Goal: Complete application form: Complete application form

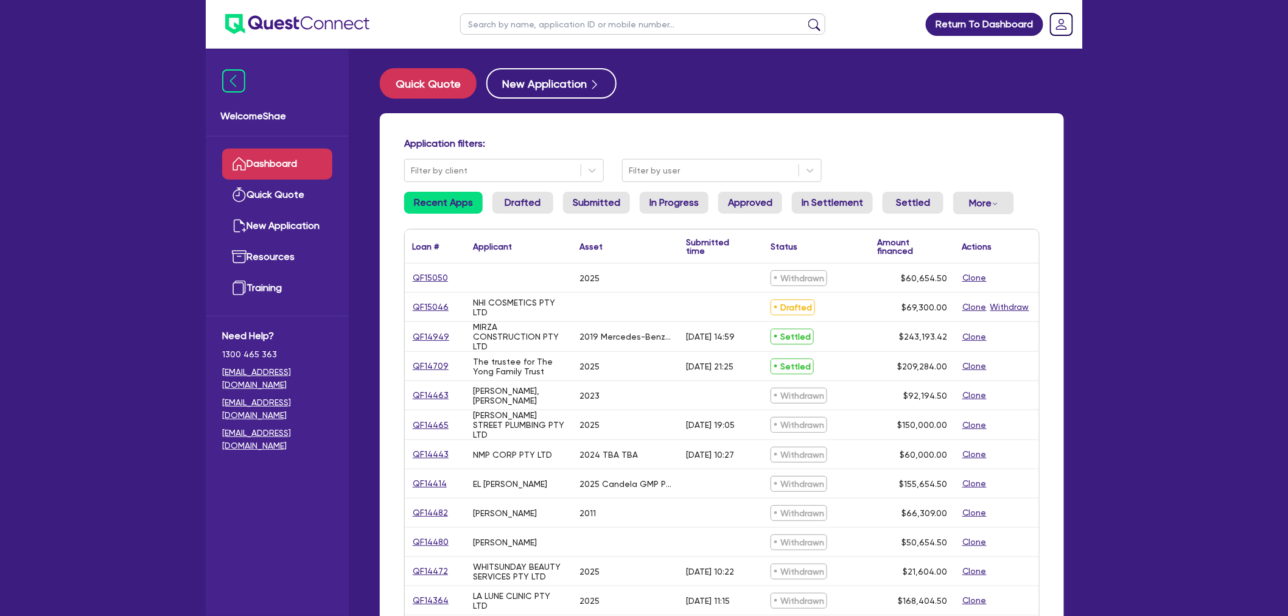
click at [631, 19] on input "text" at bounding box center [642, 23] width 365 height 21
click at [804, 18] on button "submit" at bounding box center [813, 26] width 19 height 17
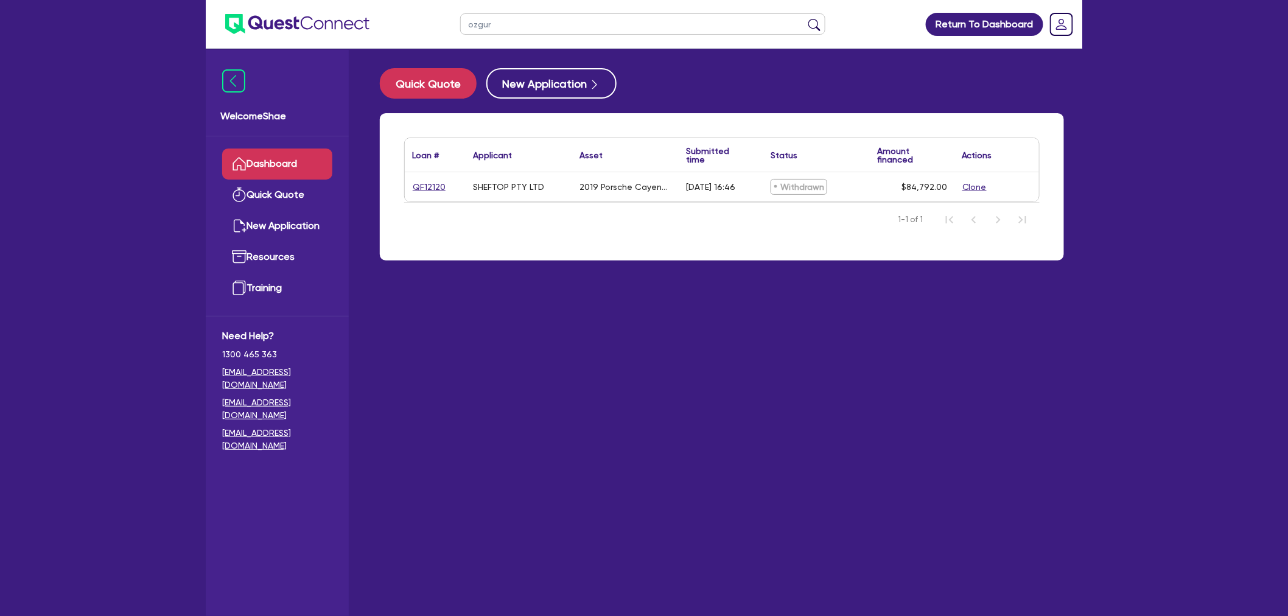
drag, startPoint x: 523, startPoint y: 23, endPoint x: 284, endPoint y: 38, distance: 240.2
click at [284, 38] on header "ozgur Return To Dashboard Edit Profile Logout" at bounding box center [644, 24] width 876 height 49
click at [804, 18] on button "submit" at bounding box center [813, 26] width 19 height 17
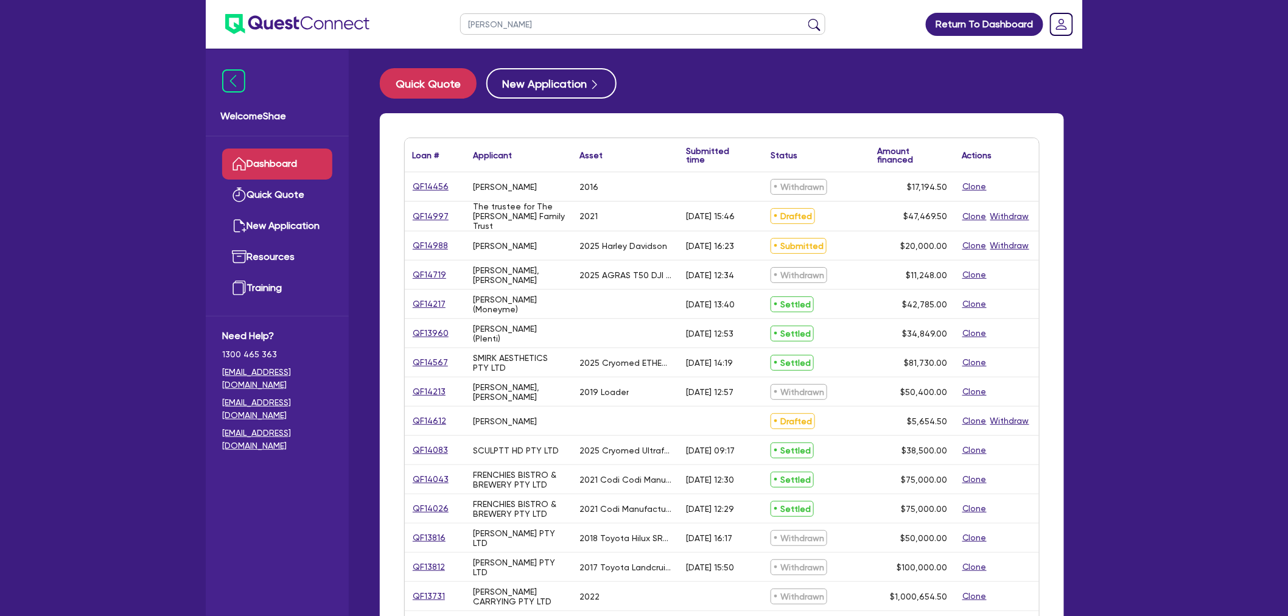
drag, startPoint x: 520, startPoint y: 24, endPoint x: 400, endPoint y: 43, distance: 121.9
click at [400, 43] on header "thomas Return To Dashboard Edit Profile Logout" at bounding box center [644, 24] width 876 height 49
type input "15044"
click at [804, 18] on button "submit" at bounding box center [813, 26] width 19 height 17
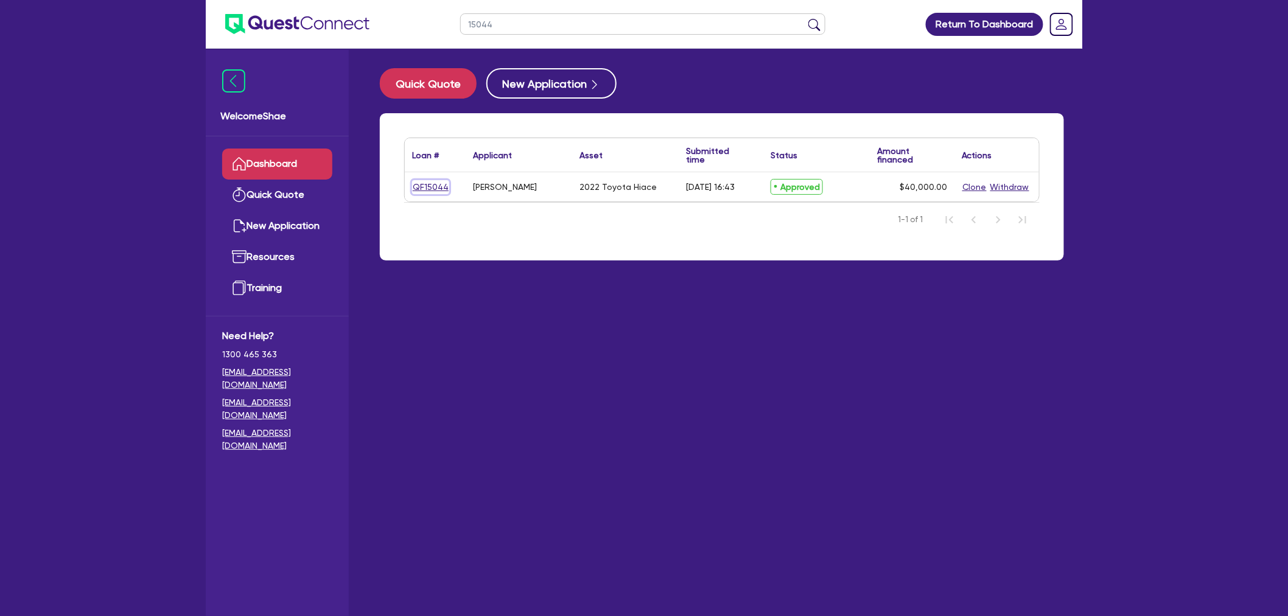
click at [422, 183] on link "QF15044" at bounding box center [430, 187] width 37 height 14
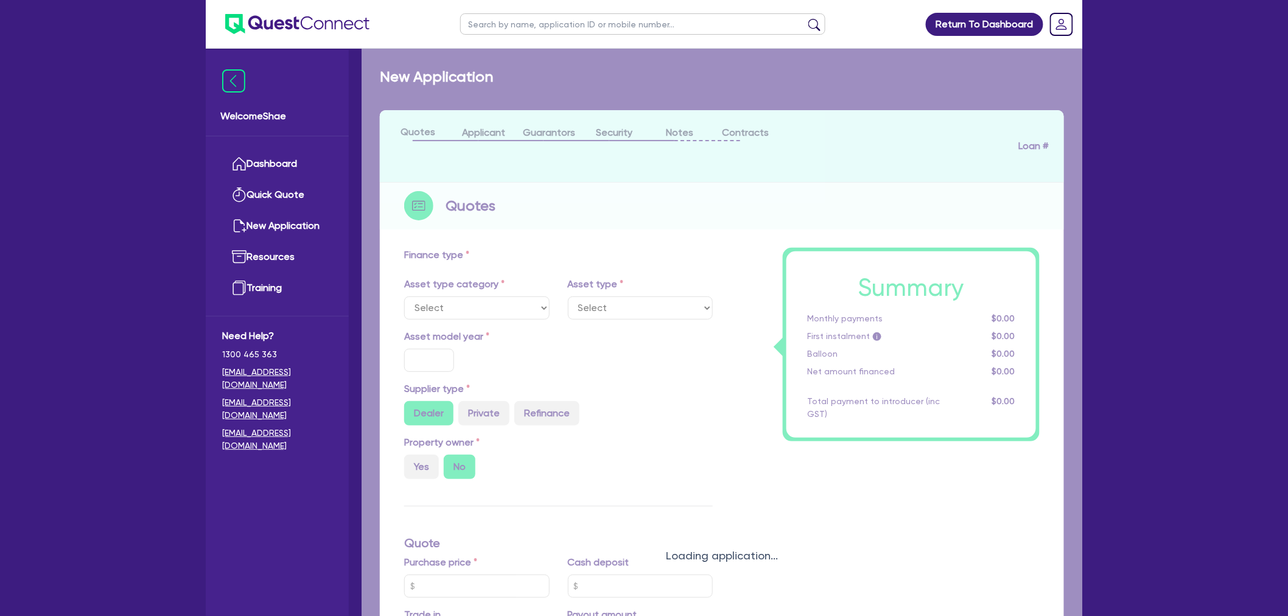
select select "CARS_AND_LIGHT_TRUCKS"
type input "2022"
radio input "true"
type input "50,000"
type input "10,000"
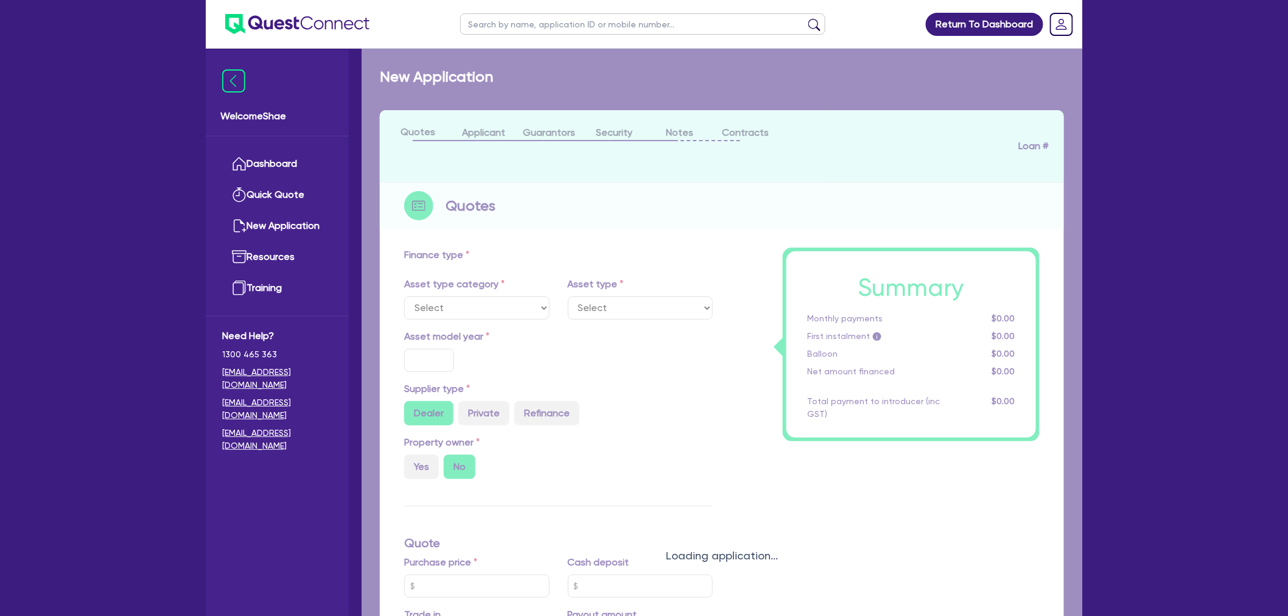
type input "6"
type input "2,400"
radio input "true"
type input "18"
select select "VANS_AND_UTES"
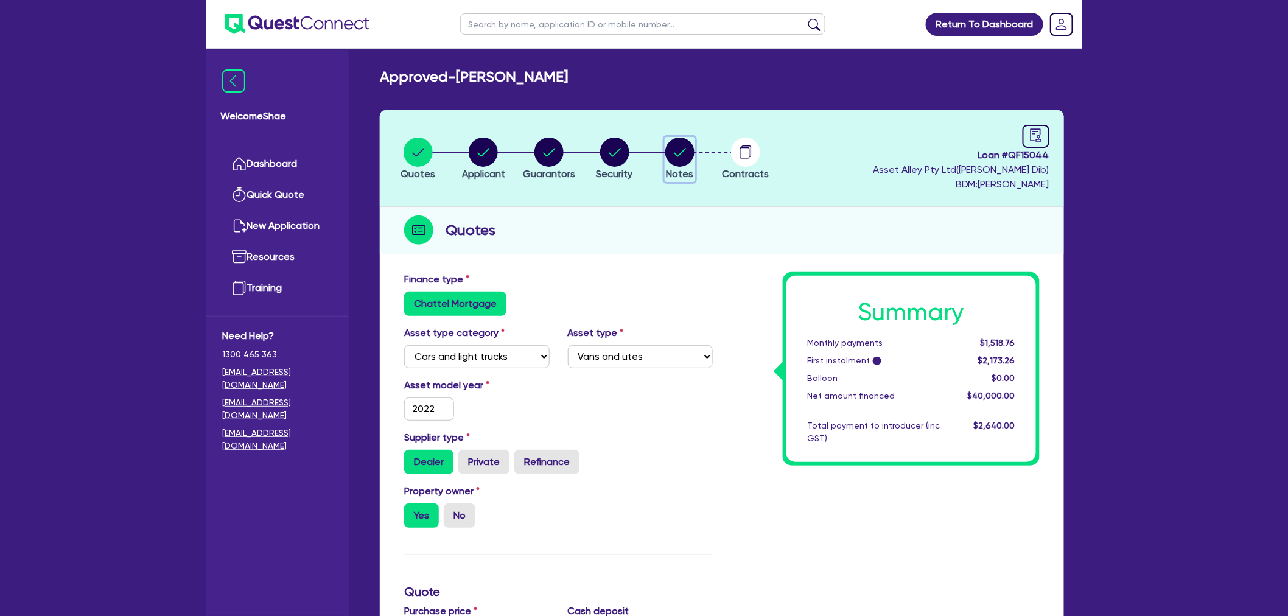
click at [671, 152] on circle "button" at bounding box center [679, 152] width 29 height 29
select select "Quest Finance - Platform Funding"
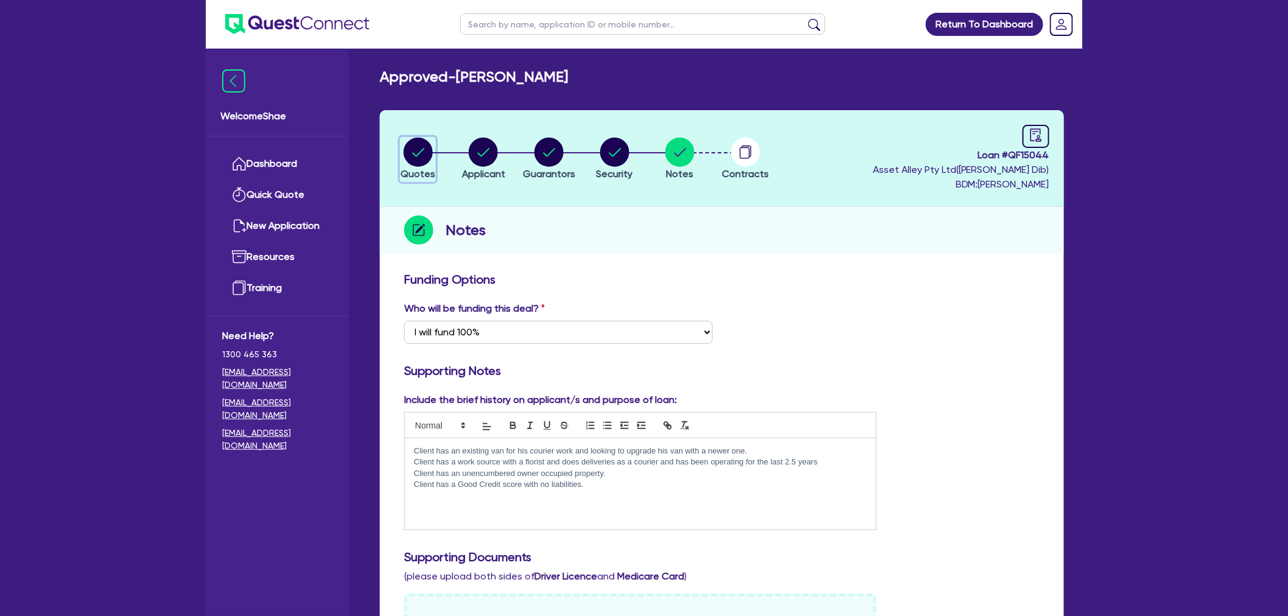
click at [416, 154] on circle "button" at bounding box center [417, 152] width 29 height 29
select select "CARS_AND_LIGHT_TRUCKS"
select select "VANS_AND_UTES"
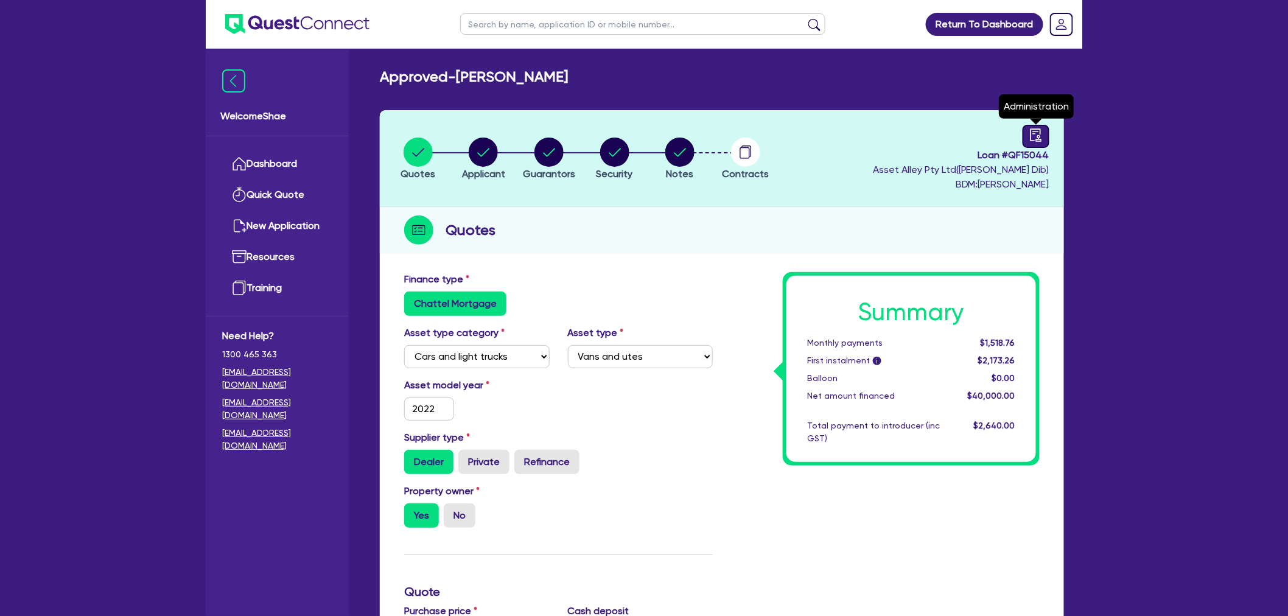
click at [1040, 135] on icon "audit" at bounding box center [1035, 134] width 13 height 13
select select "APPROVED_WAITING_FOR_MORE_INFO"
select select "Quest Finance - Platform Funding"
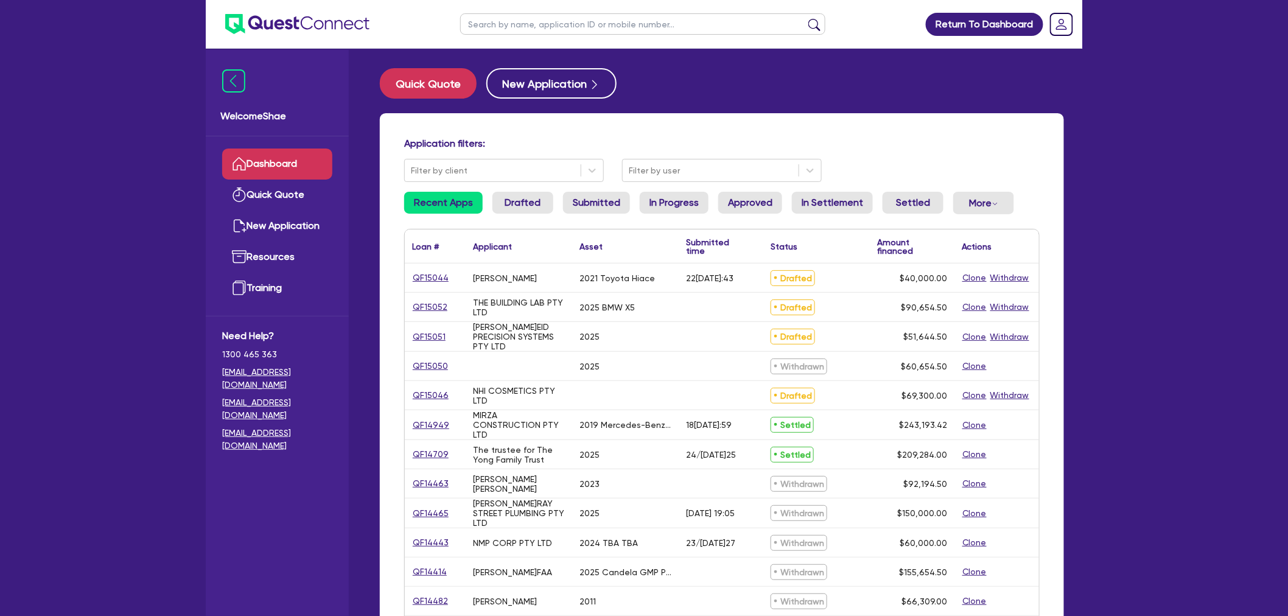
click at [574, 23] on input "text" at bounding box center [642, 23] width 365 height 21
paste input "QF15047"
type input "QF15047"
click at [804, 18] on button "submit" at bounding box center [813, 26] width 19 height 17
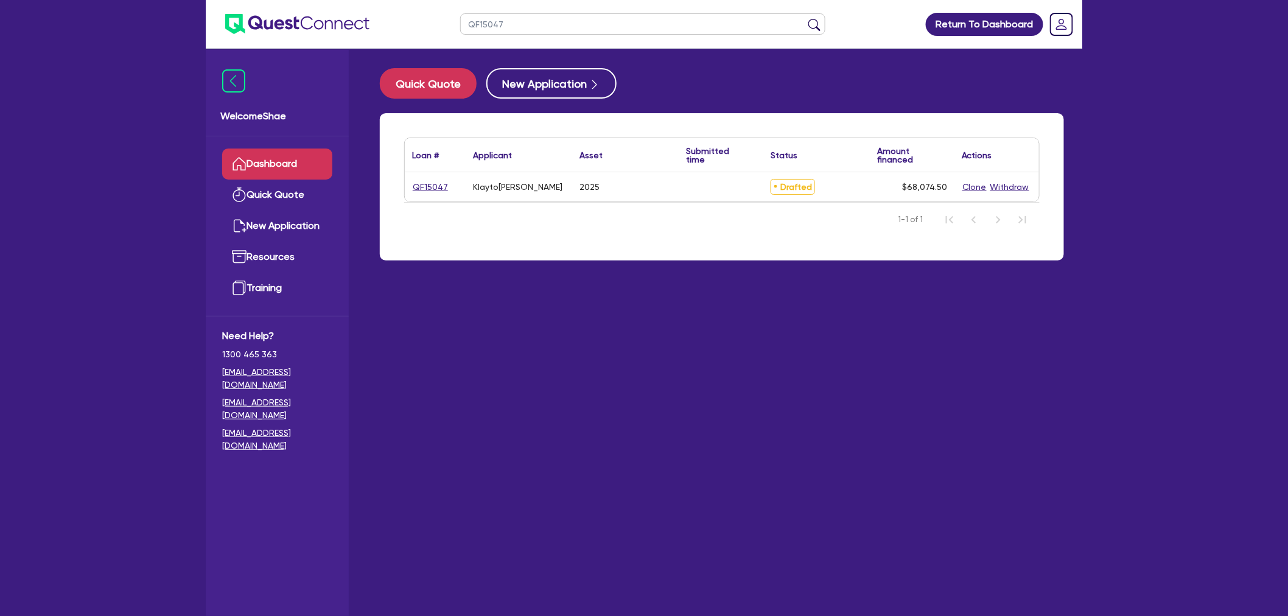
click at [1137, 297] on div "QF15047 Return To Dashboard Edit Profile Logout Welcome Shae Dashboard Quick Qu…" at bounding box center [644, 332] width 1288 height 664
click at [423, 187] on link "QF15047" at bounding box center [430, 187] width 37 height 14
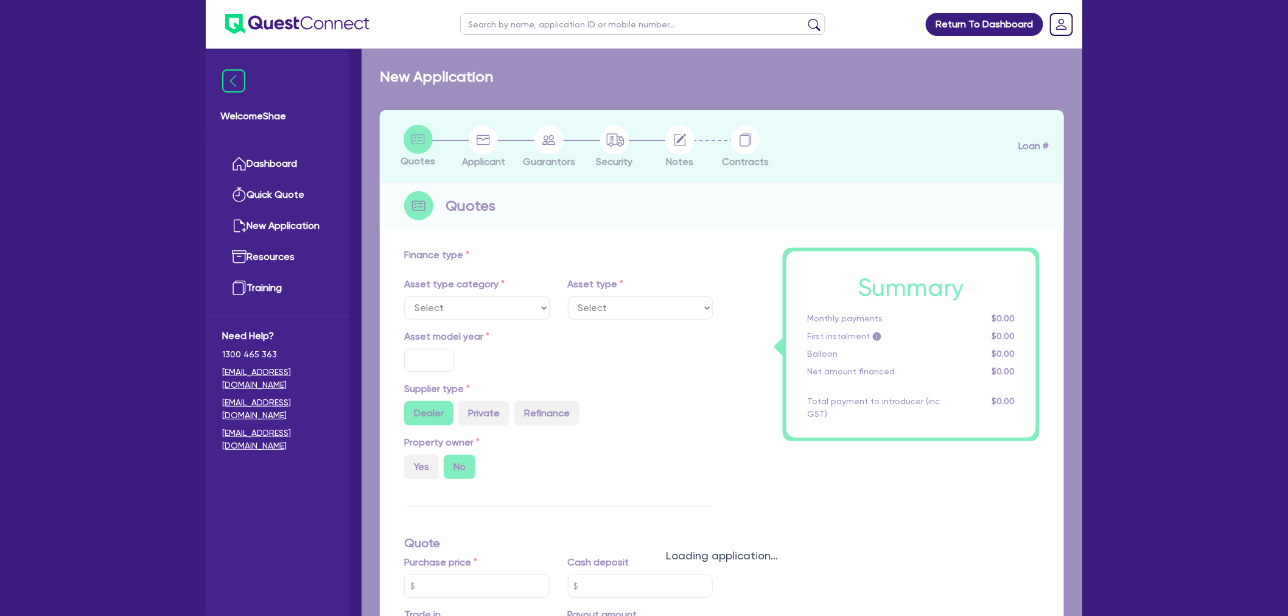
select select "CARS_AND_LIGHT_TRUCKS"
type input "2025"
type input "65,000"
type input "10.99"
type input "2,200"
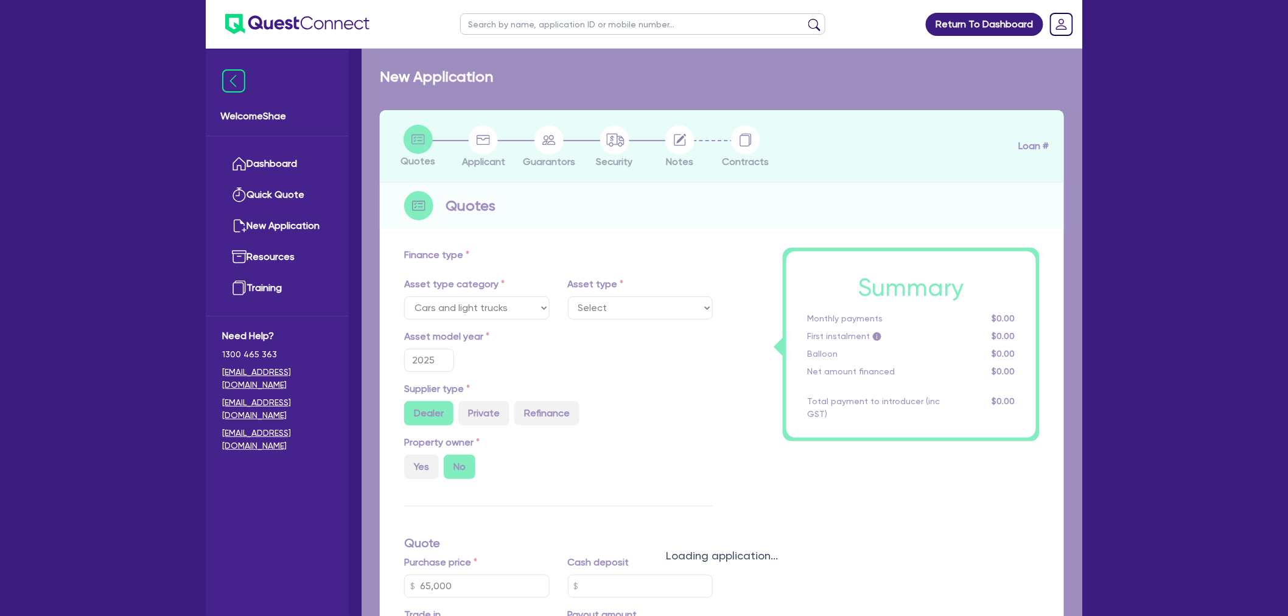
select select "PASSENGER_VEHICLES"
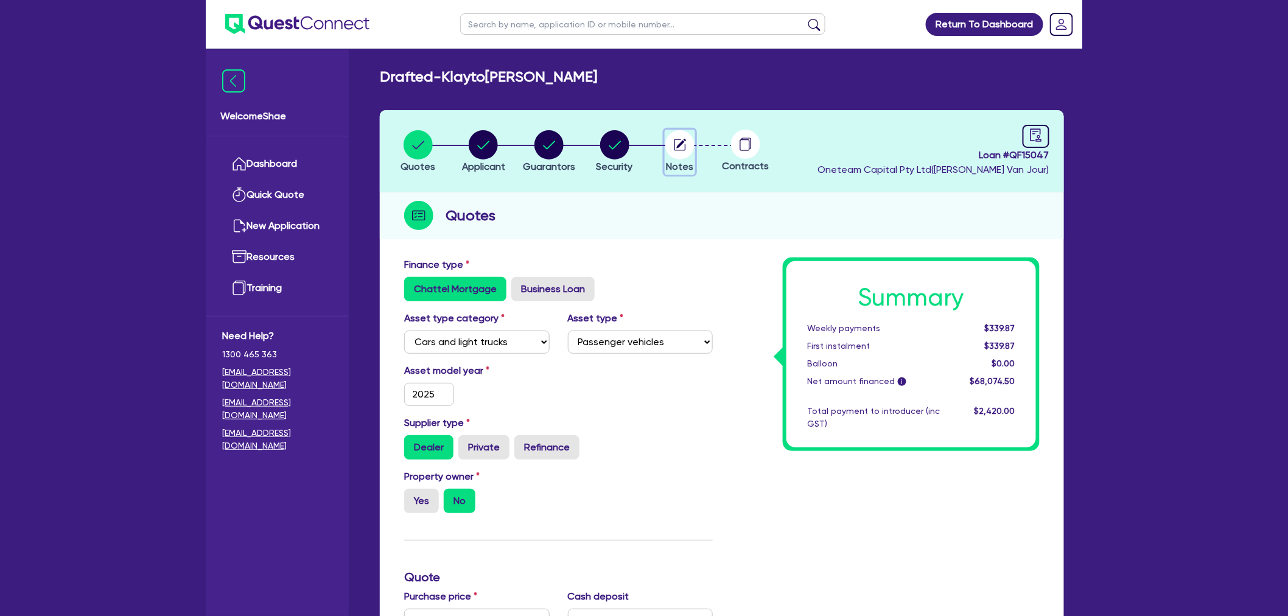
click at [672, 147] on circle "button" at bounding box center [679, 144] width 29 height 29
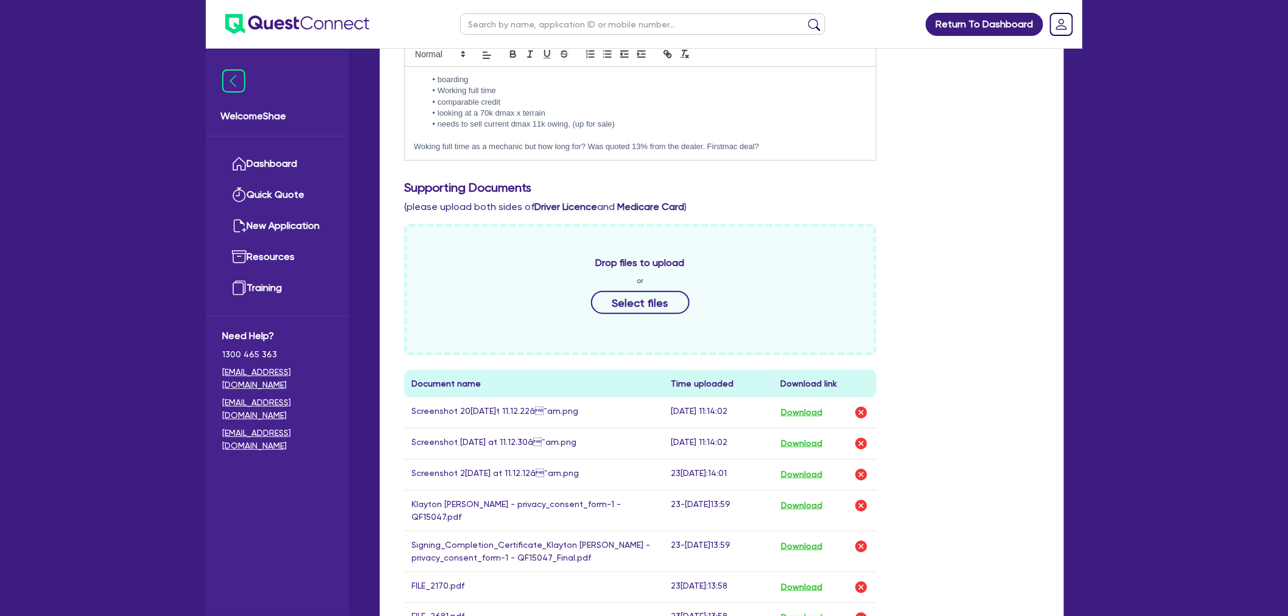
scroll to position [405, 0]
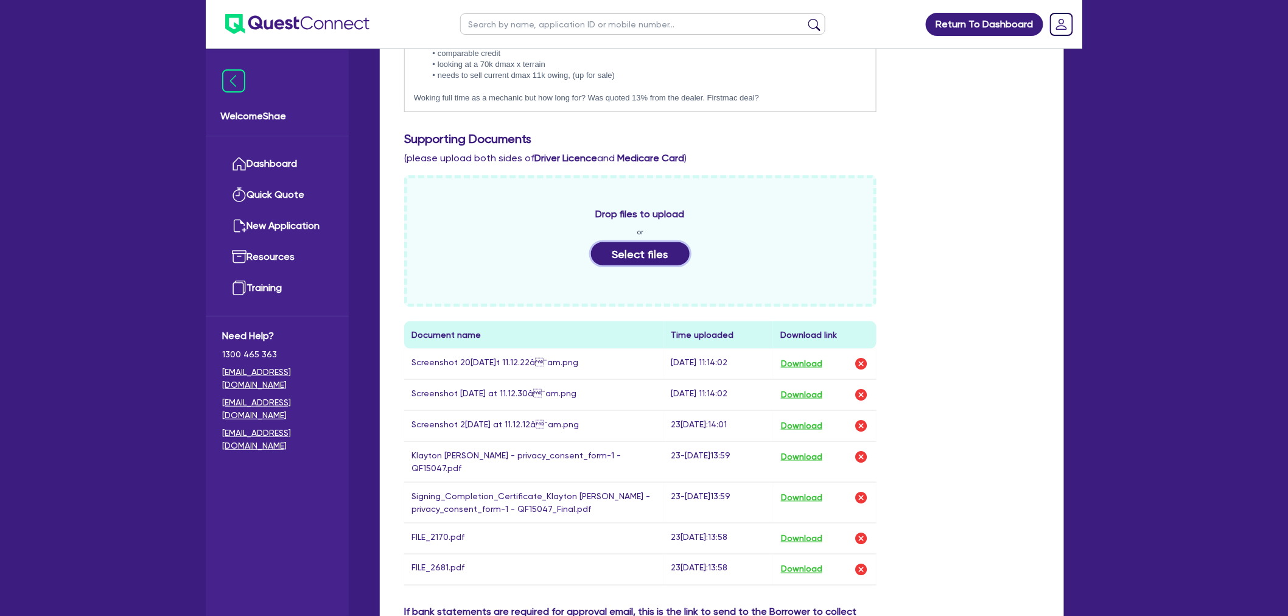
click at [642, 248] on button "Select files" at bounding box center [640, 253] width 99 height 23
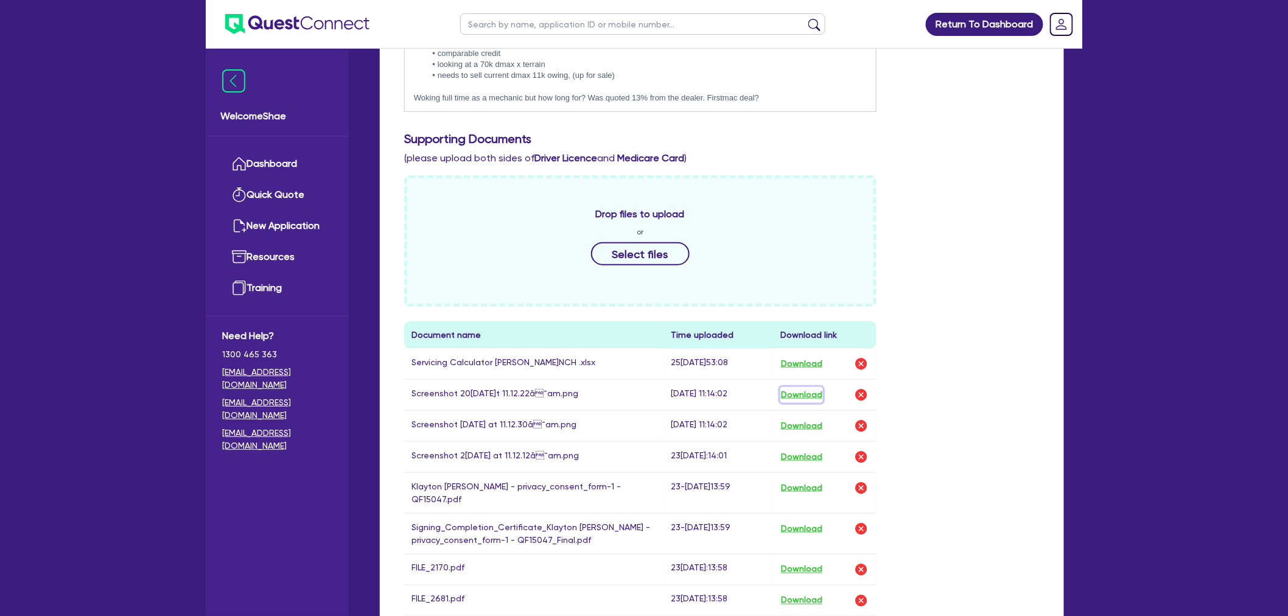
click at [804, 391] on button "Download" at bounding box center [801, 395] width 43 height 16
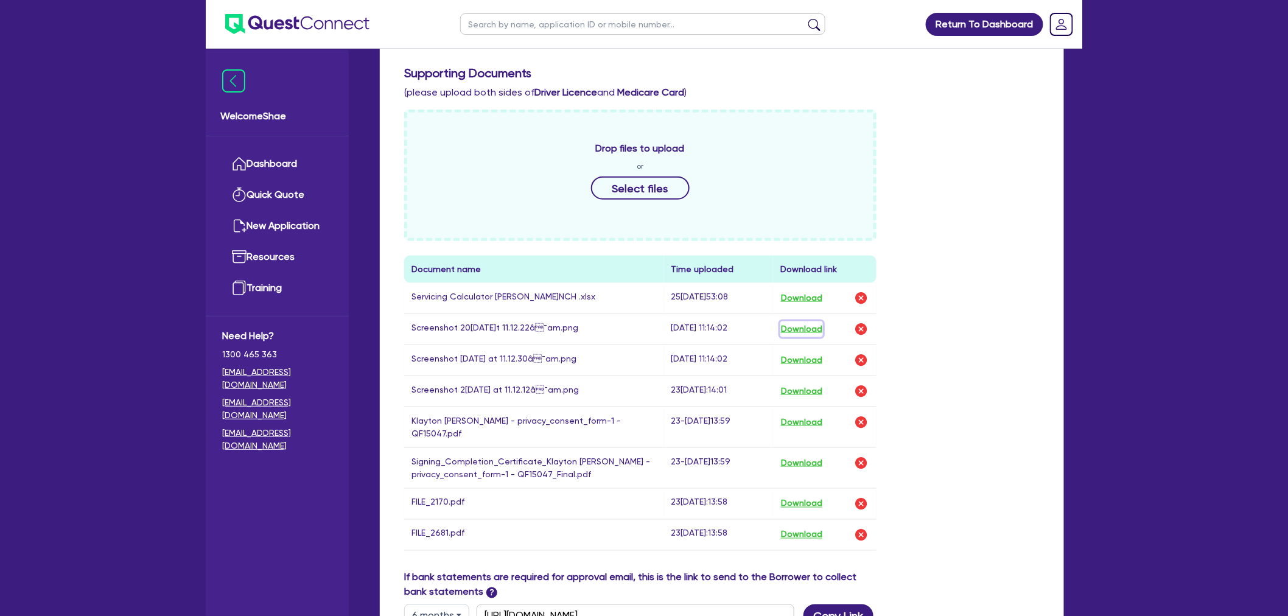
scroll to position [473, 0]
click at [813, 495] on button "Download" at bounding box center [801, 502] width 43 height 16
click at [804, 525] on button "Download" at bounding box center [801, 533] width 43 height 16
click at [521, 23] on input "text" at bounding box center [642, 23] width 365 height 21
type input "jayde"
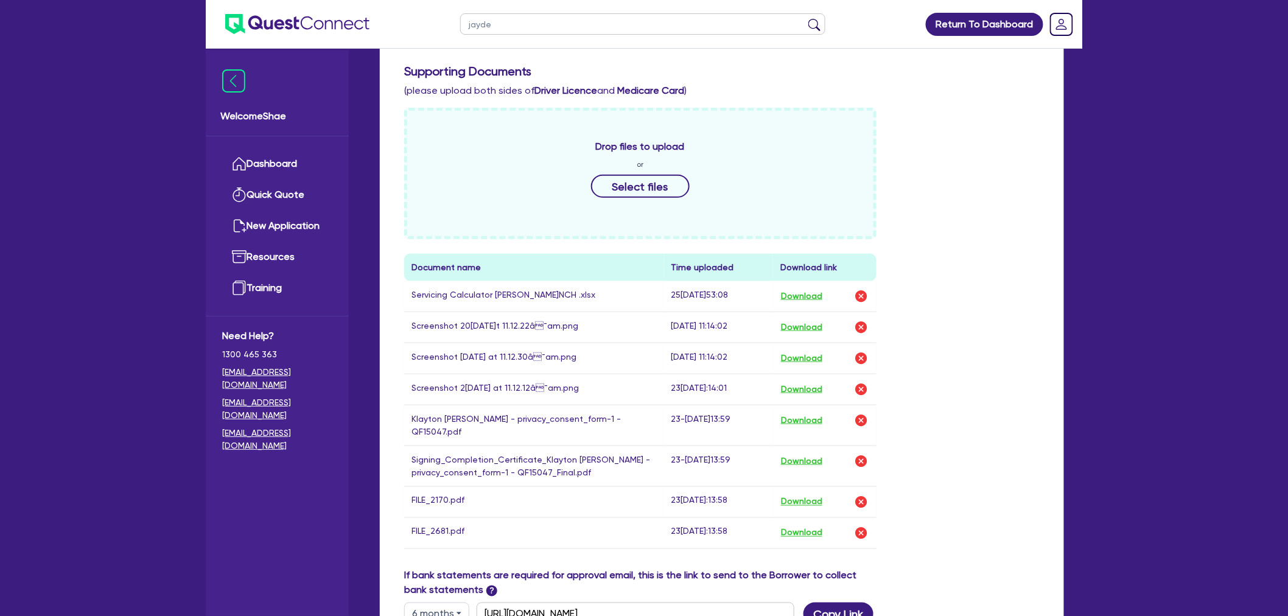
click button "submit" at bounding box center [813, 26] width 19 height 17
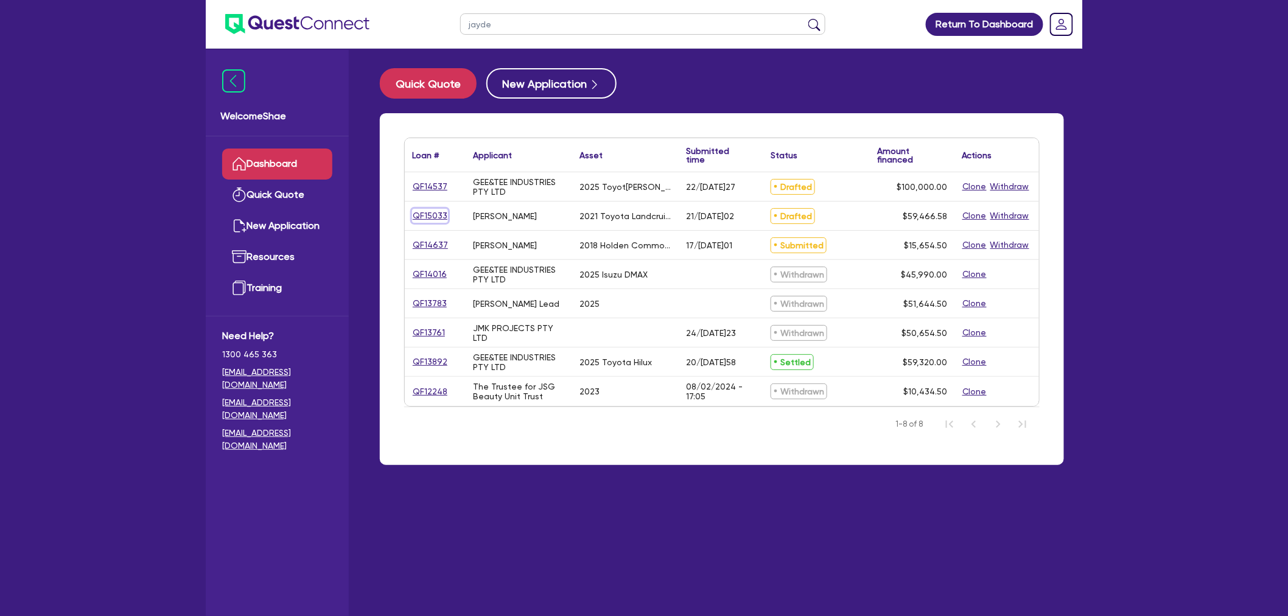
click at [419, 218] on link "QF15033" at bounding box center [430, 216] width 36 height 14
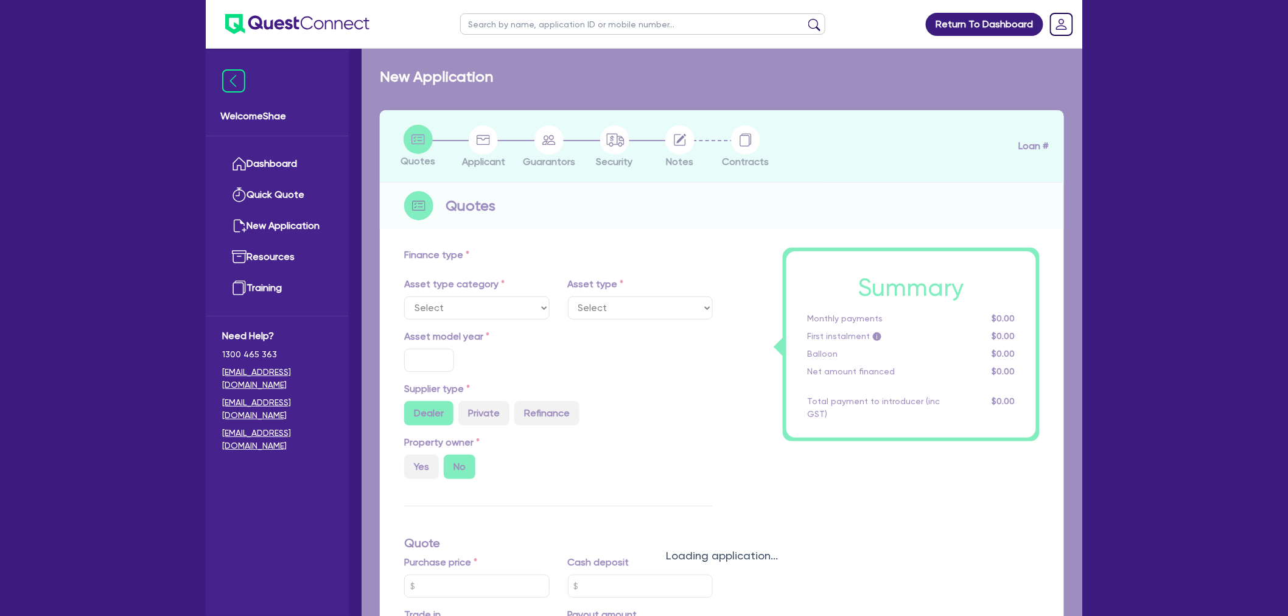
select select "CARS_AND_LIGHT_TRUCKS"
type input "2021"
radio input "false"
radio input "true"
type input "59,466.58"
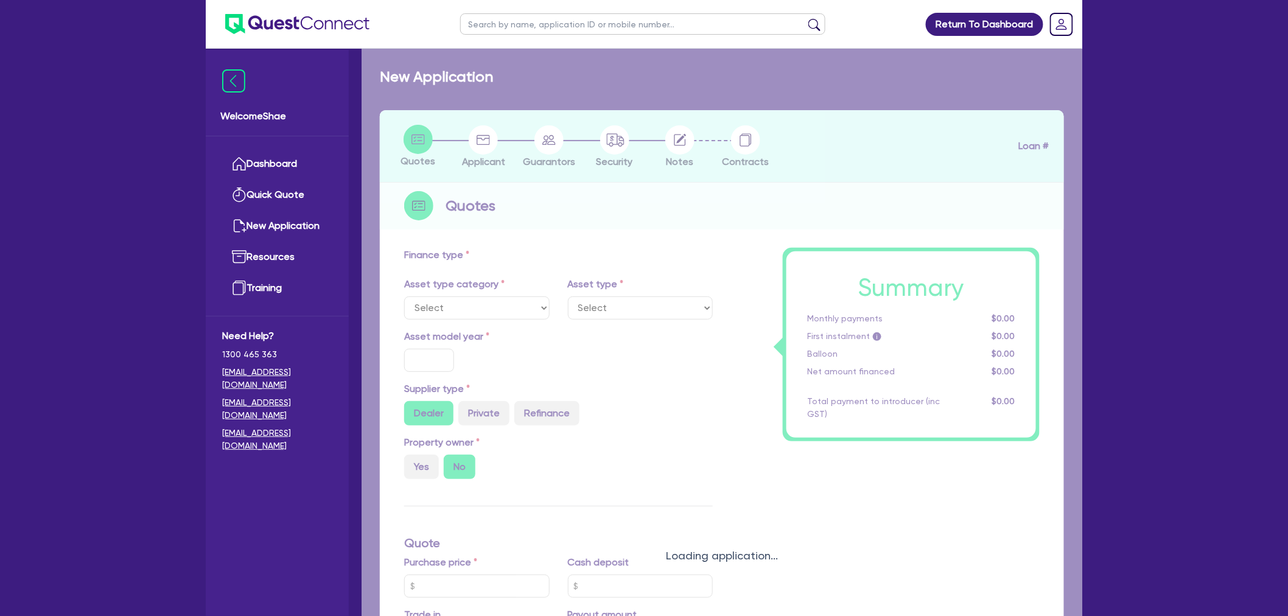
type input "3"
type input "1,784"
type input "8.59"
type input "499"
select select "PASSENGER_VEHICLES"
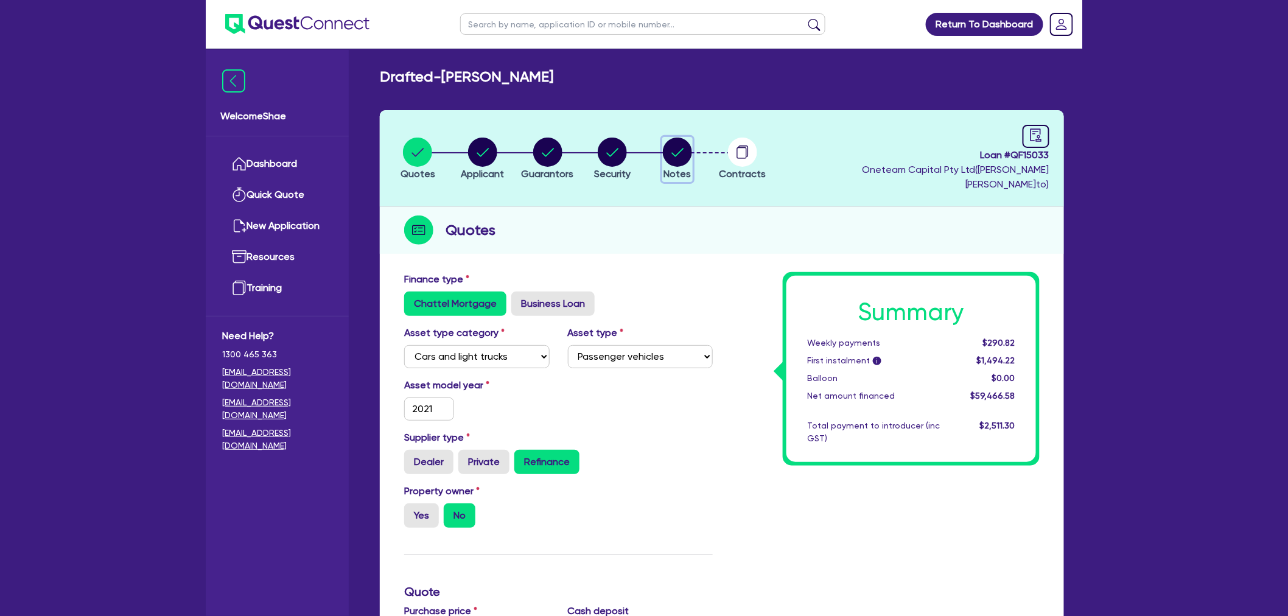
click at [679, 156] on circle "button" at bounding box center [677, 152] width 29 height 29
select select "Other"
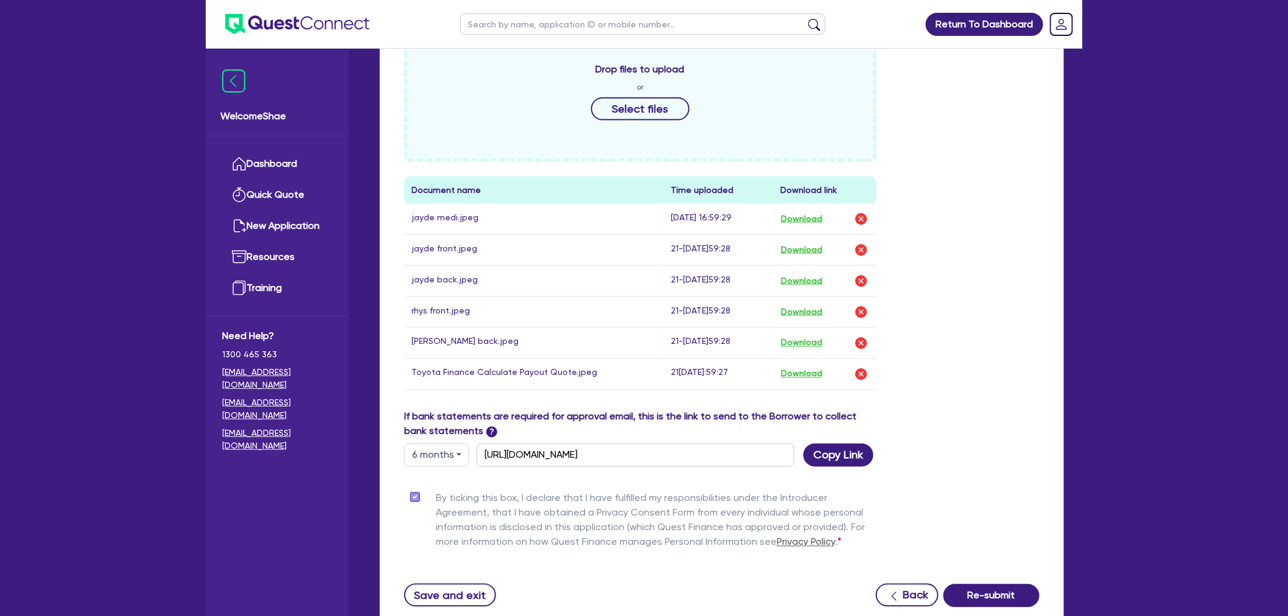
scroll to position [540, 0]
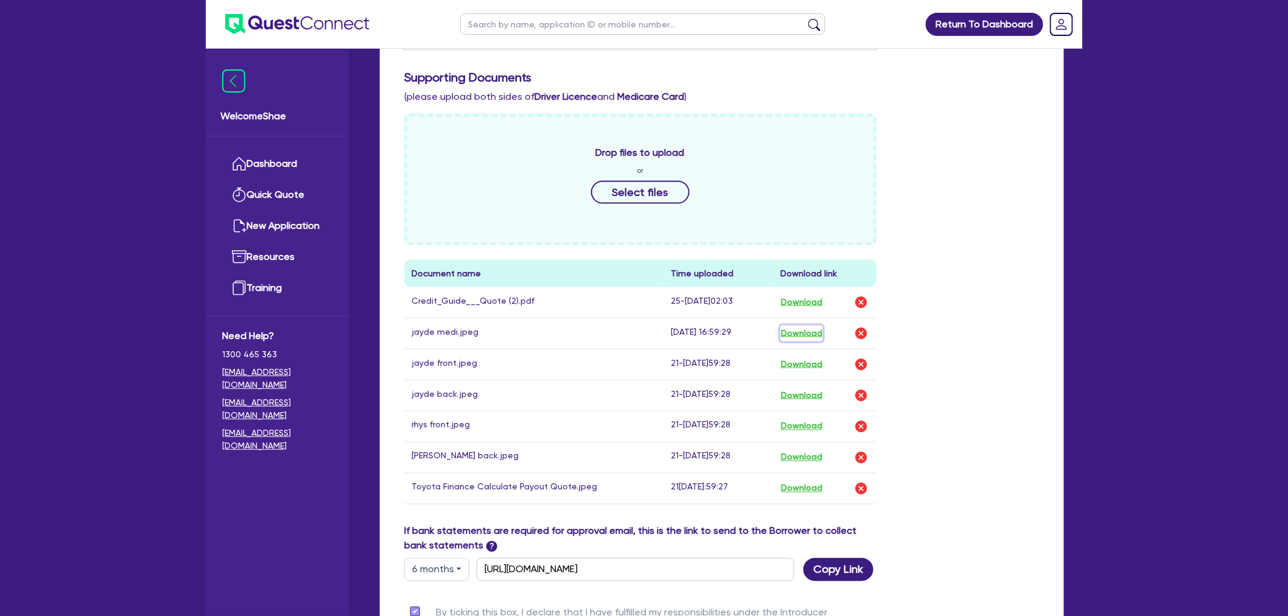
click at [802, 326] on button "Download" at bounding box center [801, 334] width 43 height 16
click at [807, 357] on button "Download" at bounding box center [801, 365] width 43 height 16
click at [808, 388] on button "Download" at bounding box center [801, 396] width 43 height 16
click at [807, 419] on button "Download" at bounding box center [801, 427] width 43 height 16
drag, startPoint x: 805, startPoint y: 439, endPoint x: 794, endPoint y: 458, distance: 21.8
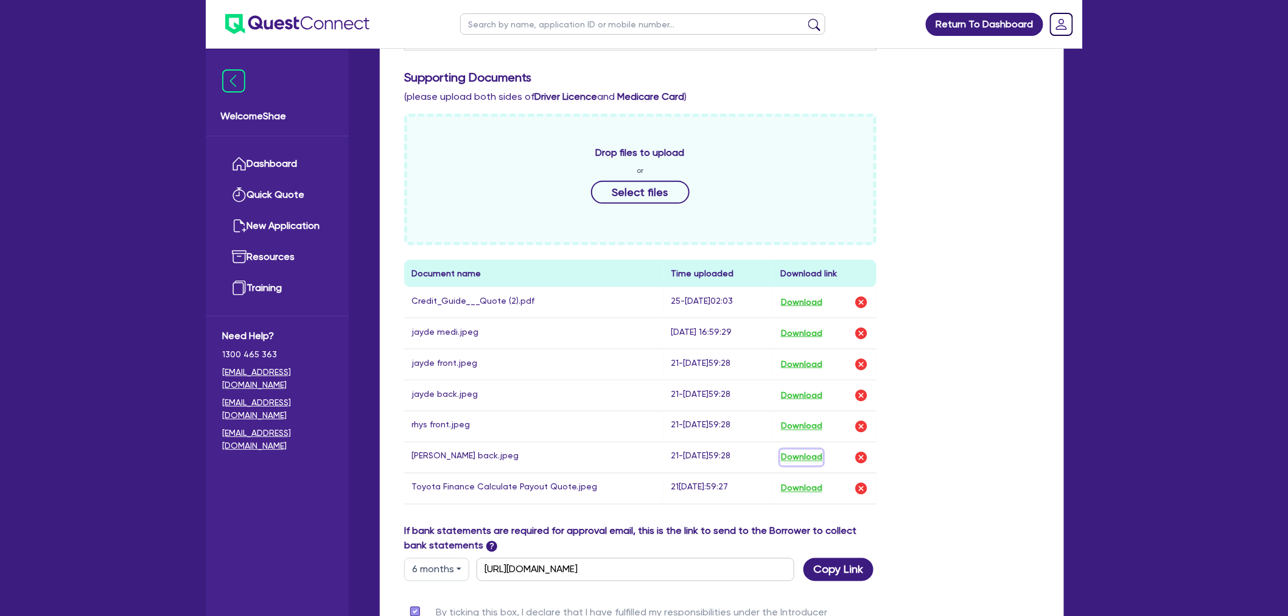
click at [805, 450] on button "Download" at bounding box center [801, 458] width 43 height 16
click at [804, 481] on button "Download" at bounding box center [801, 489] width 43 height 16
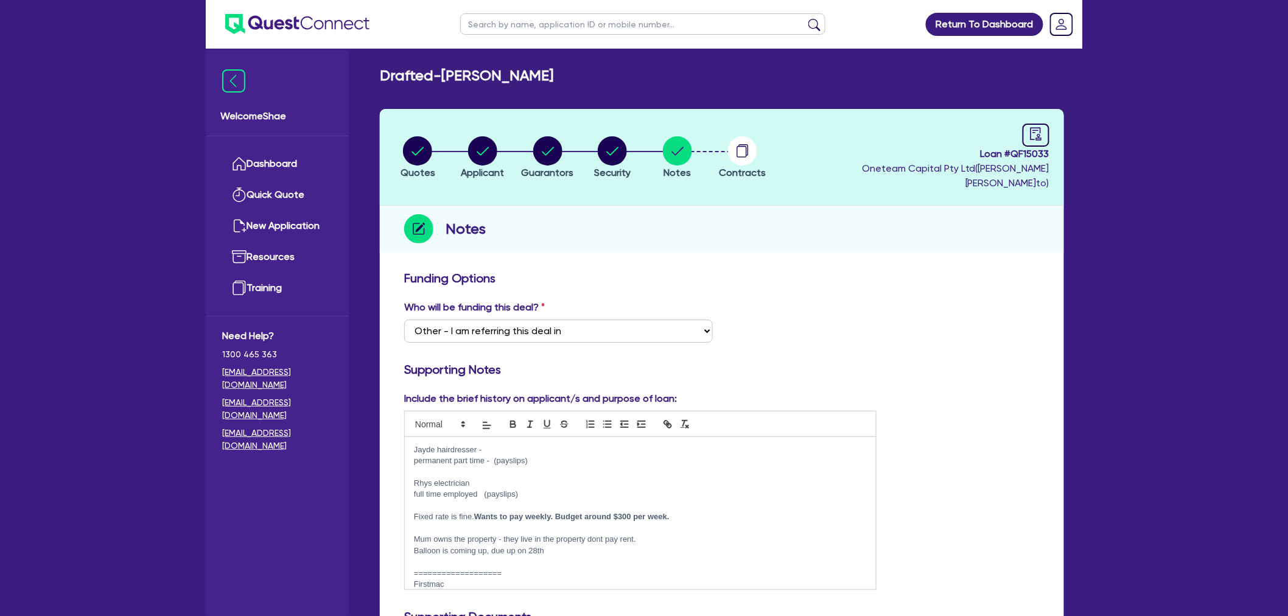
scroll to position [0, 0]
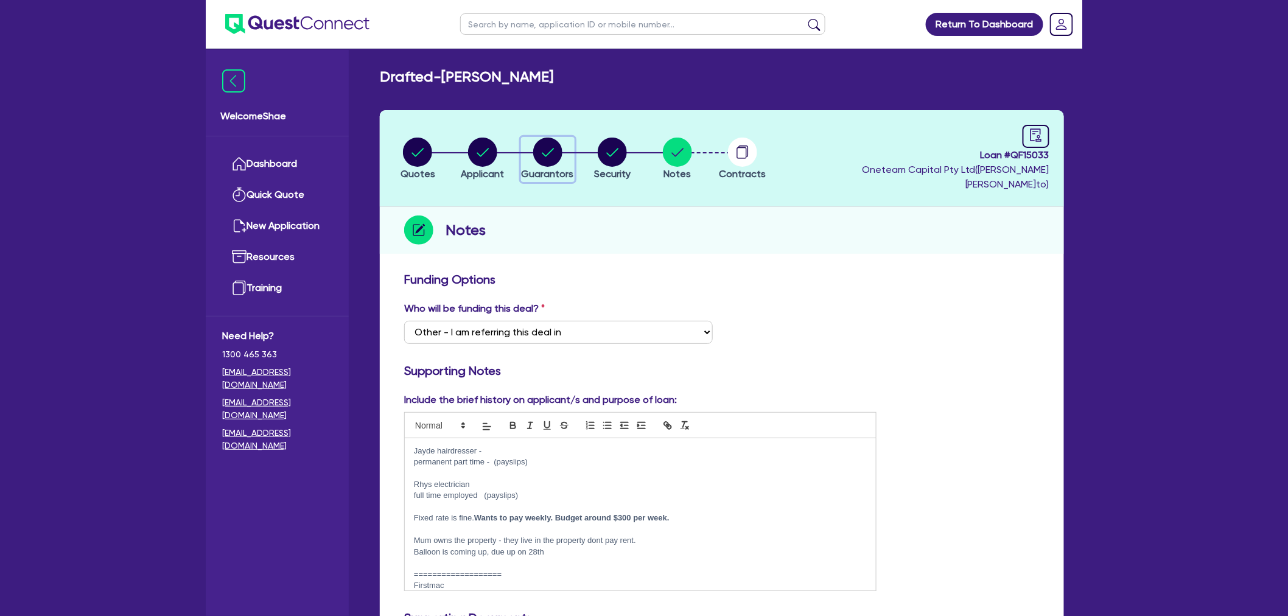
click at [543, 143] on circle "button" at bounding box center [547, 152] width 29 height 29
select select "MRS"
select select "QLD"
select select "DE_FACTO"
select select "MR"
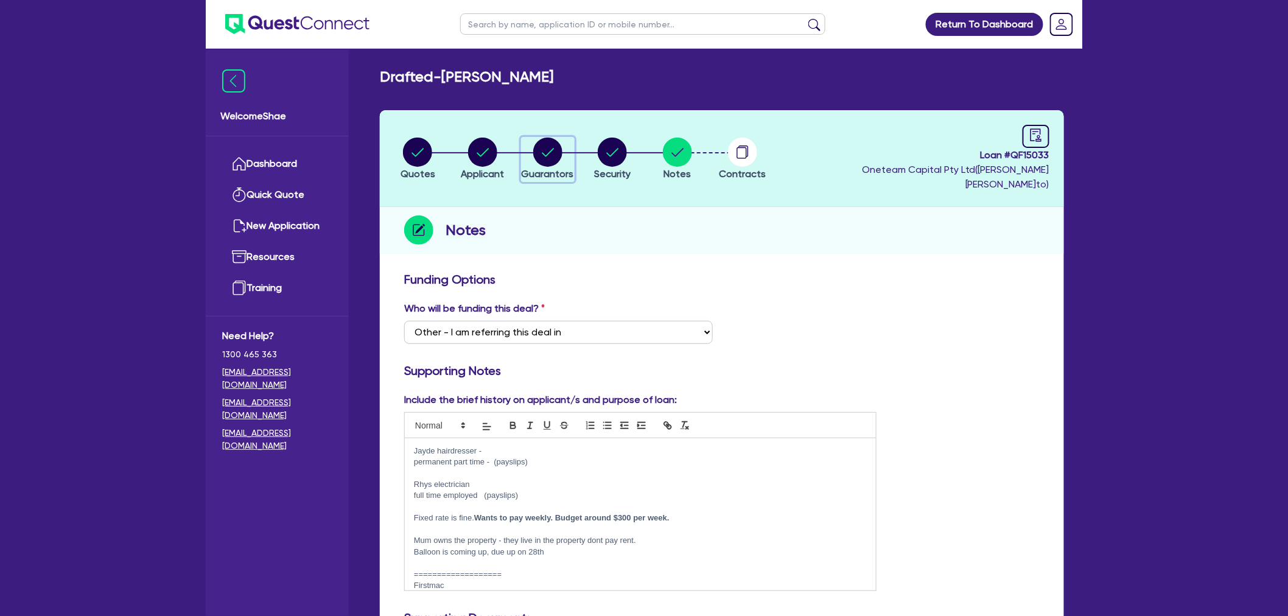
select select "QLD"
select select "DE_FACTO"
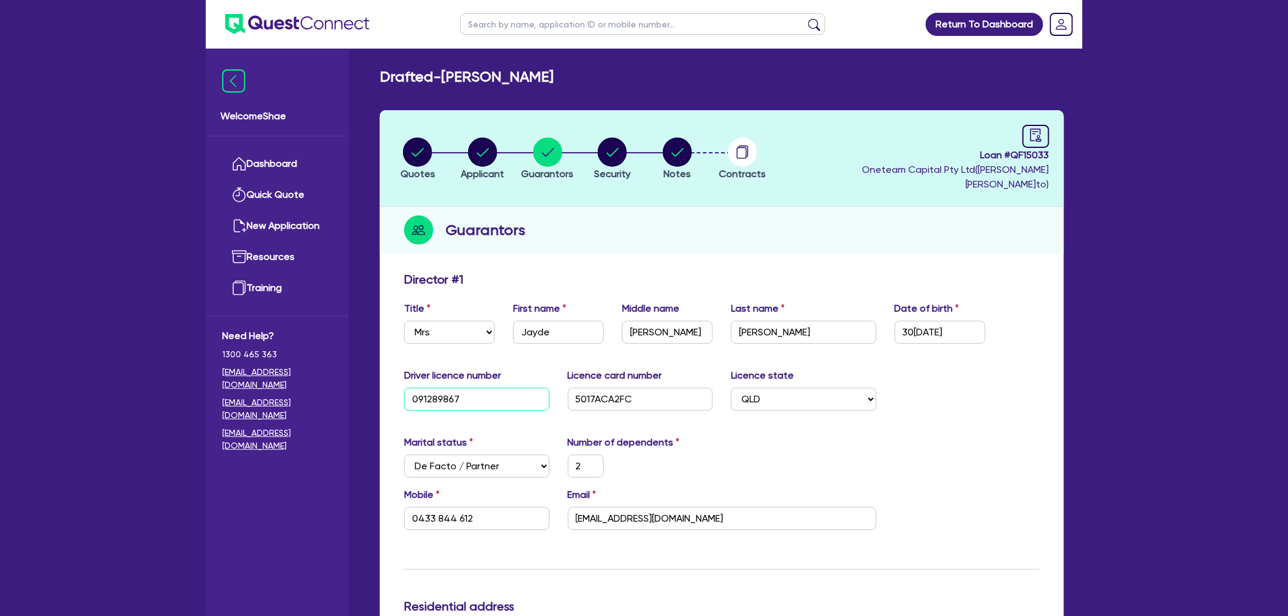
click at [434, 388] on input "091289867" at bounding box center [476, 399] width 145 height 23
click at [613, 388] on input "5017ACA2FC" at bounding box center [640, 399] width 145 height 23
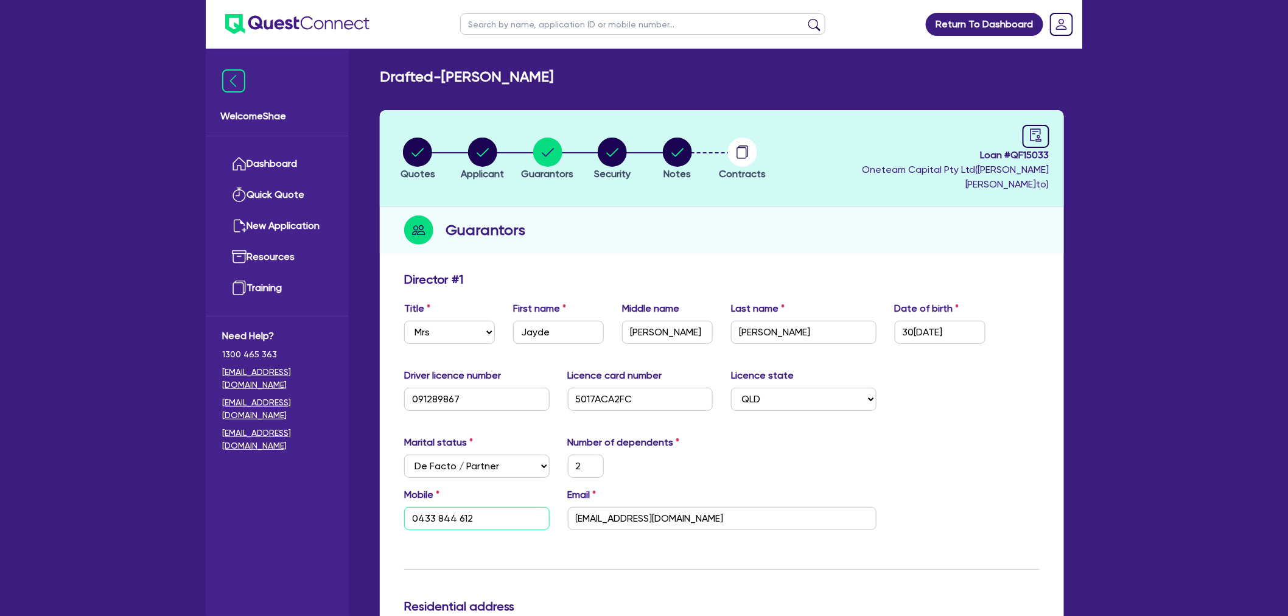
drag, startPoint x: 476, startPoint y: 501, endPoint x: 265, endPoint y: 495, distance: 210.6
click at [621, 507] on input "[EMAIL_ADDRESS][DOMAIN_NAME]" at bounding box center [722, 518] width 308 height 23
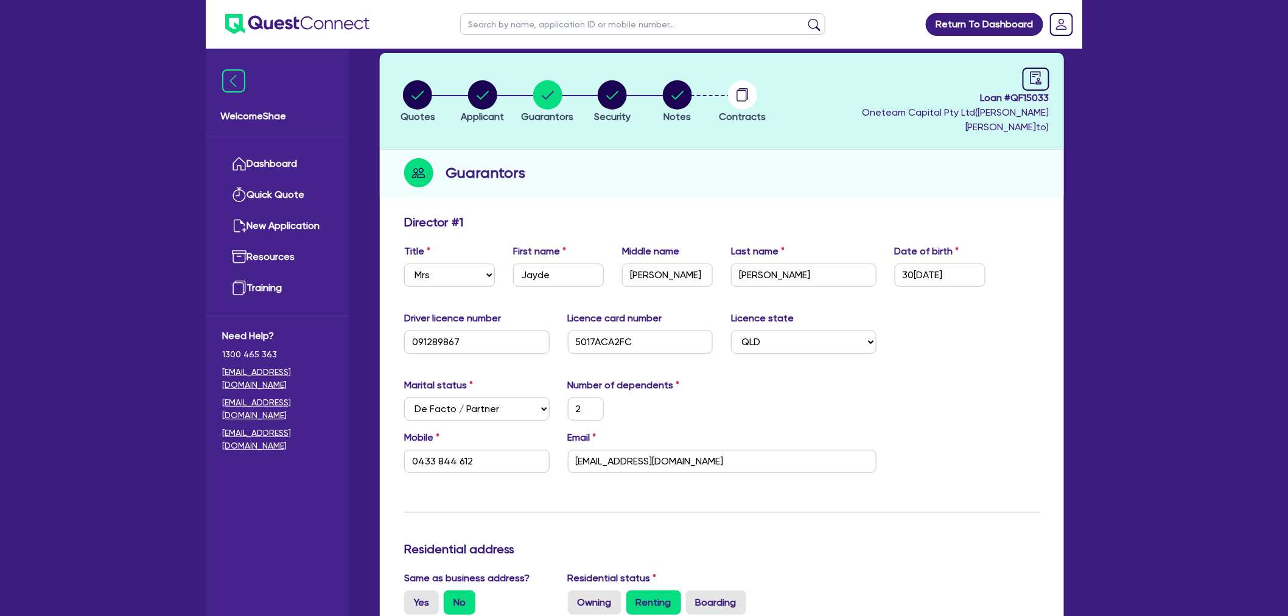
scroll to position [270, 0]
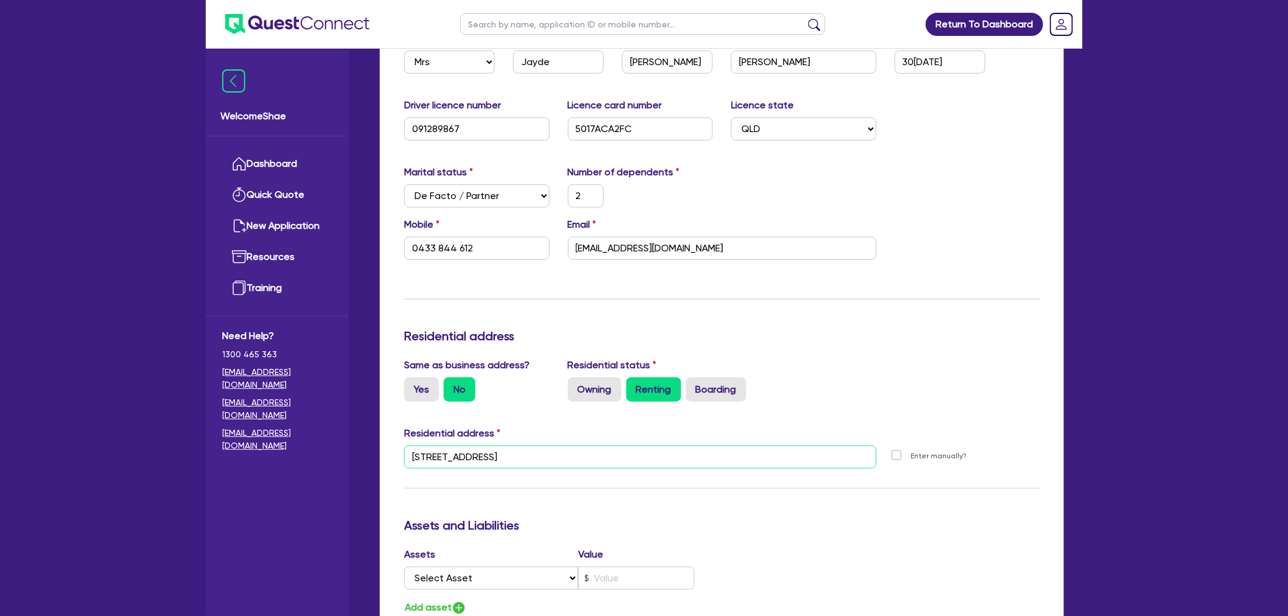
drag, startPoint x: 612, startPoint y: 430, endPoint x: 287, endPoint y: 433, distance: 324.9
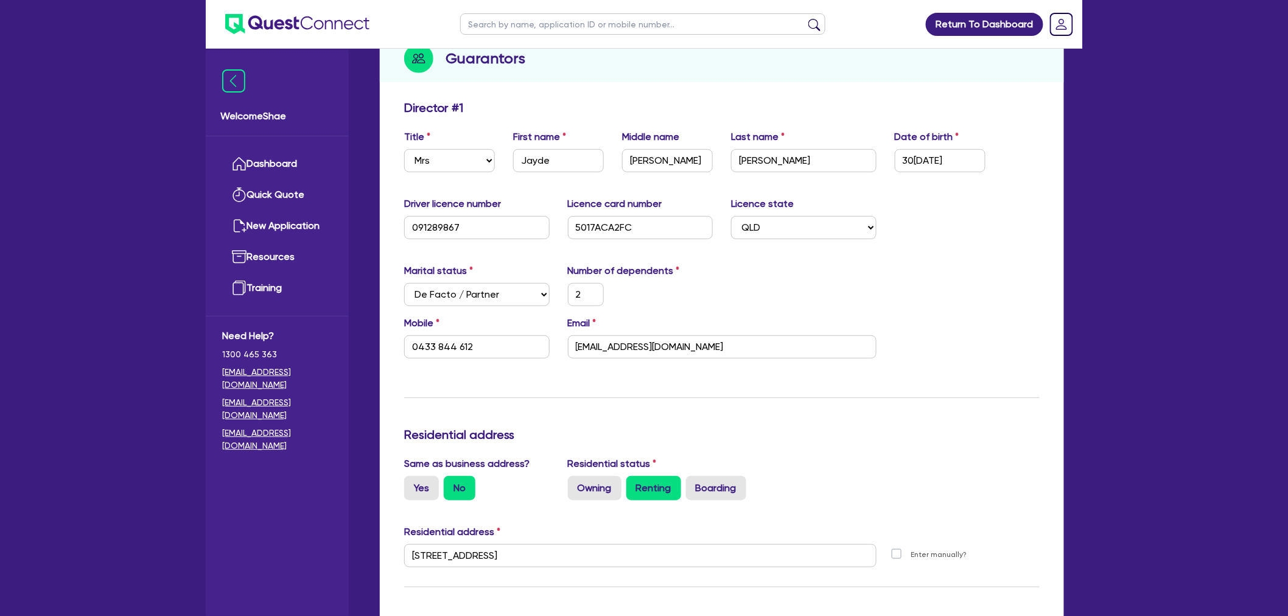
scroll to position [0, 0]
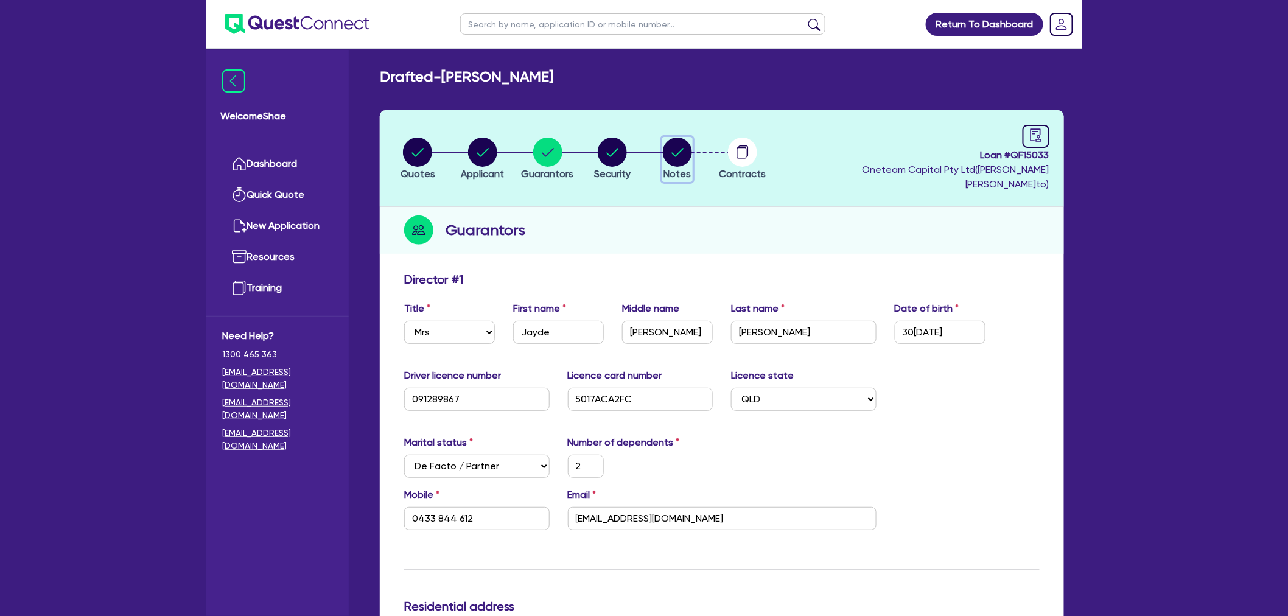
drag, startPoint x: 680, startPoint y: 145, endPoint x: 672, endPoint y: 151, distance: 10.5
click at [680, 148] on icon "button" at bounding box center [677, 152] width 12 height 9
select select "Other"
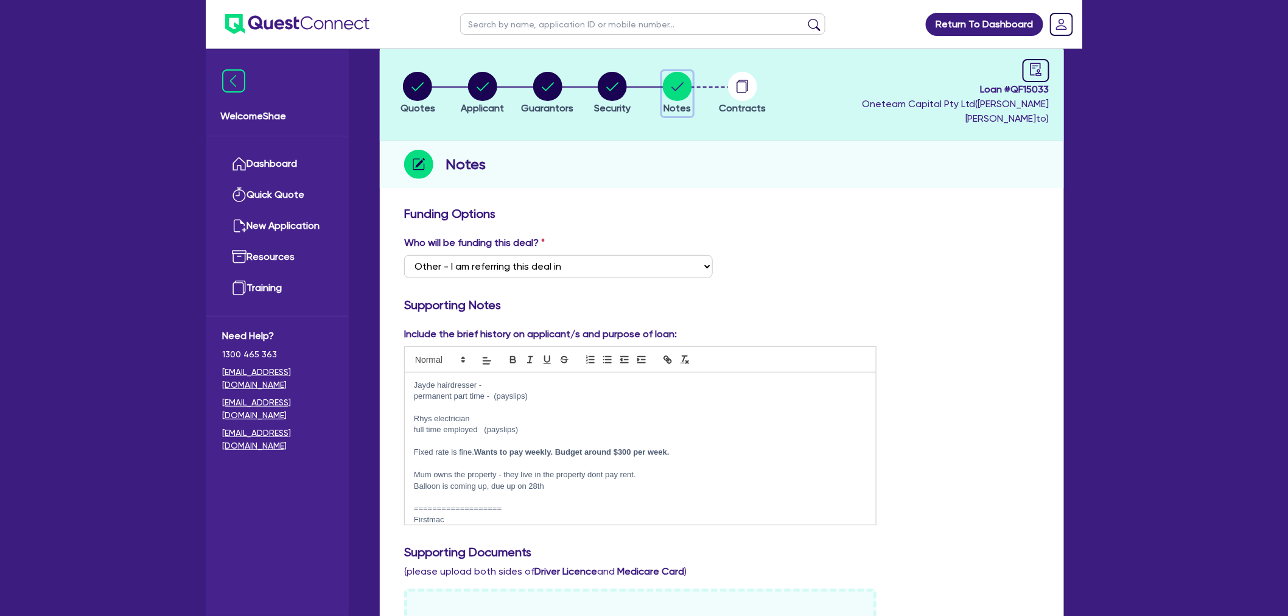
scroll to position [68, 0]
click at [610, 411] on p "Rhys electrician" at bounding box center [640, 416] width 453 height 11
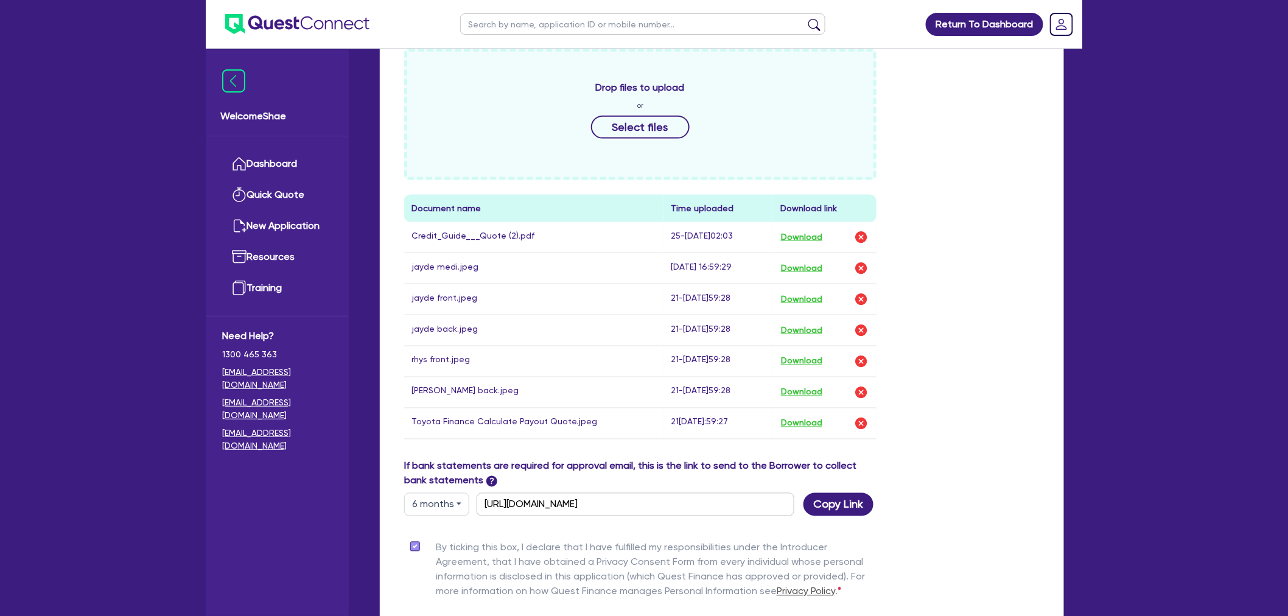
scroll to position [608, 0]
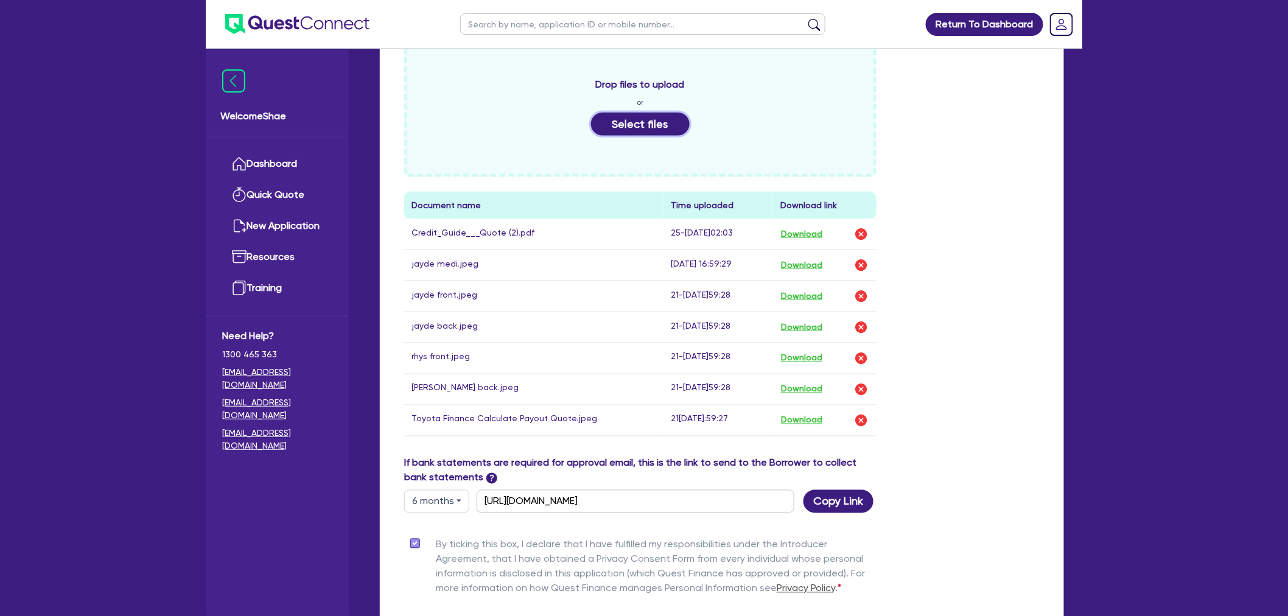
click at [627, 113] on button "Select files" at bounding box center [640, 124] width 99 height 23
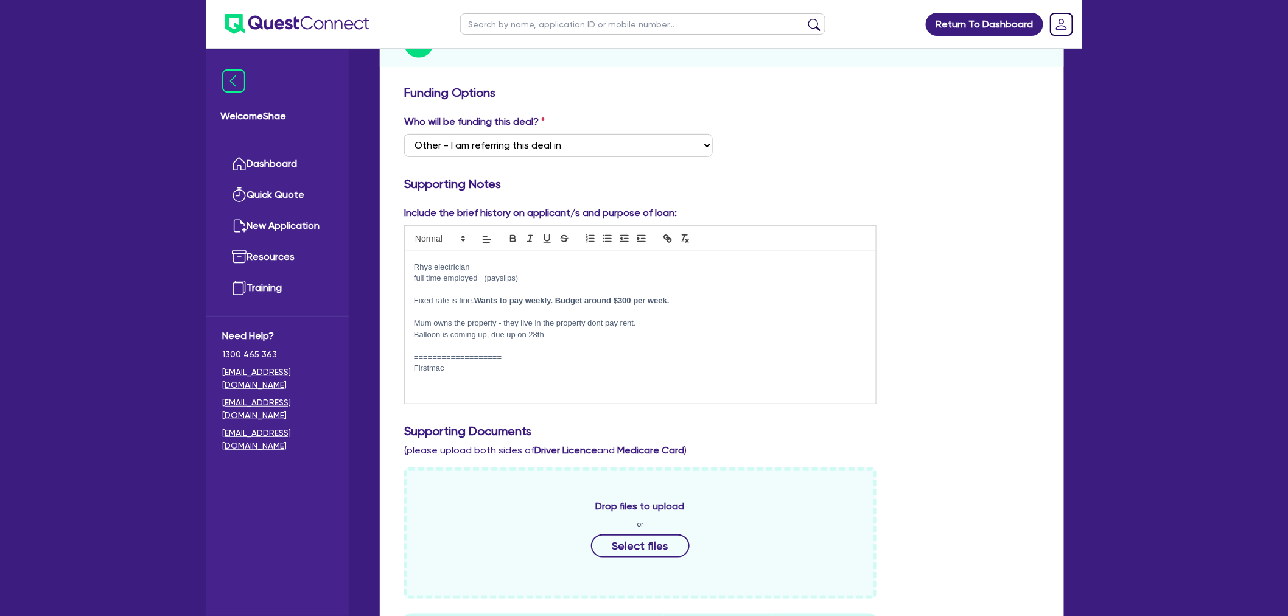
scroll to position [135, 0]
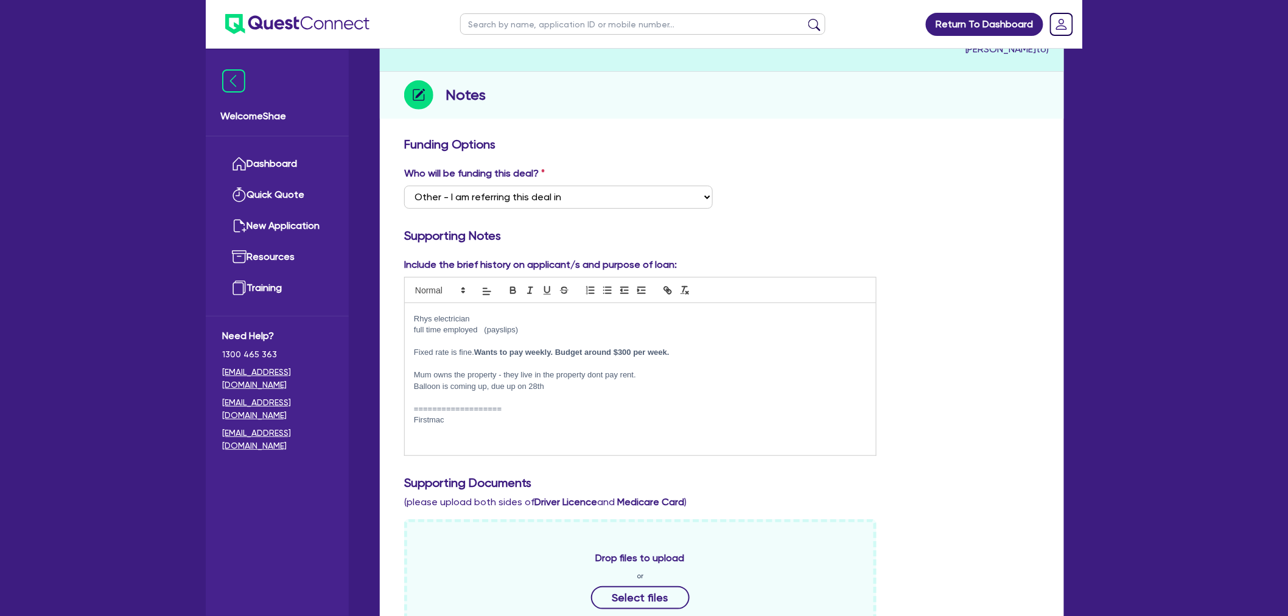
click at [587, 358] on p at bounding box center [640, 363] width 453 height 11
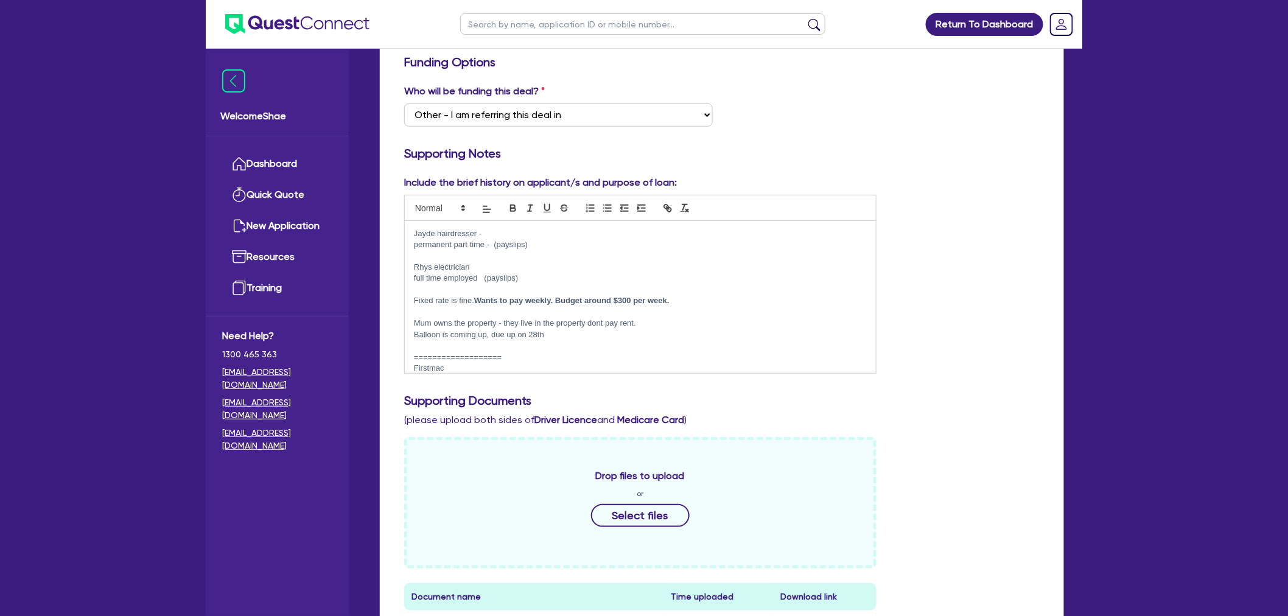
scroll to position [0, 0]
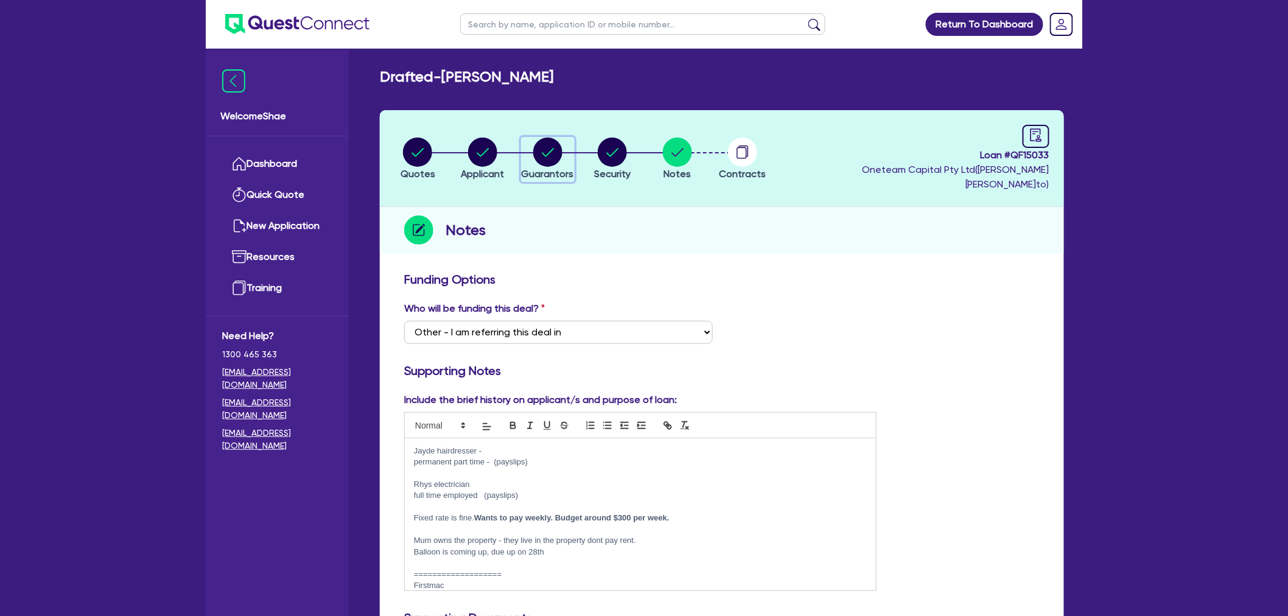
click at [552, 145] on circle "button" at bounding box center [547, 152] width 29 height 29
select select "MRS"
select select "QLD"
select select "DE_FACTO"
select select "MR"
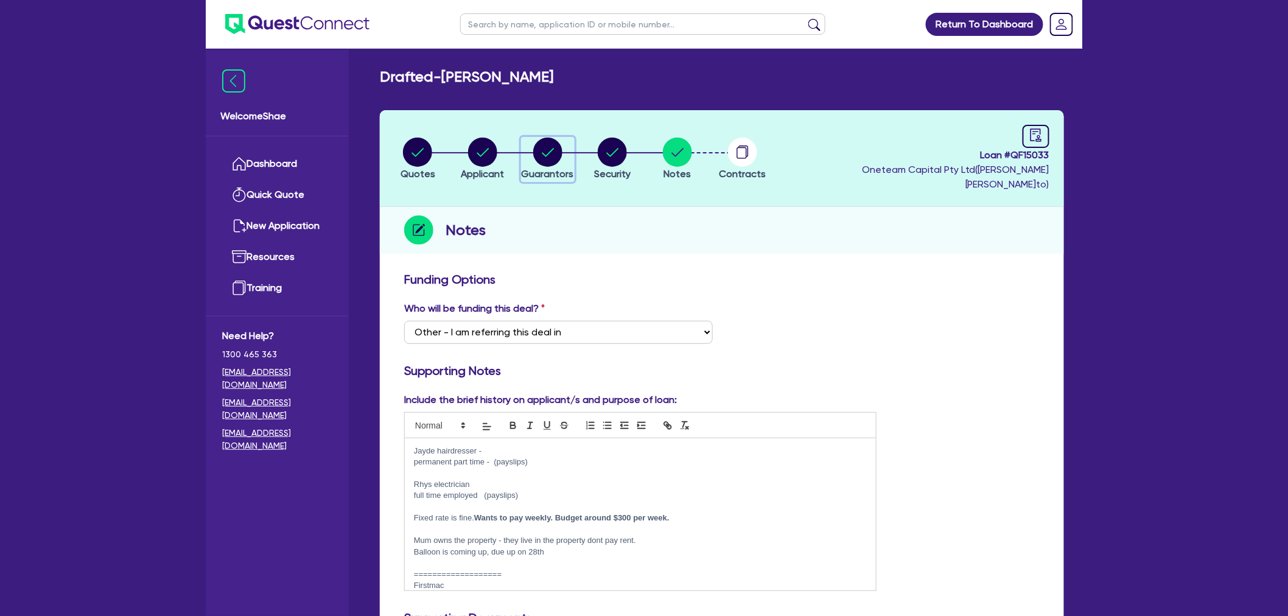
select select "QLD"
select select "DE_FACTO"
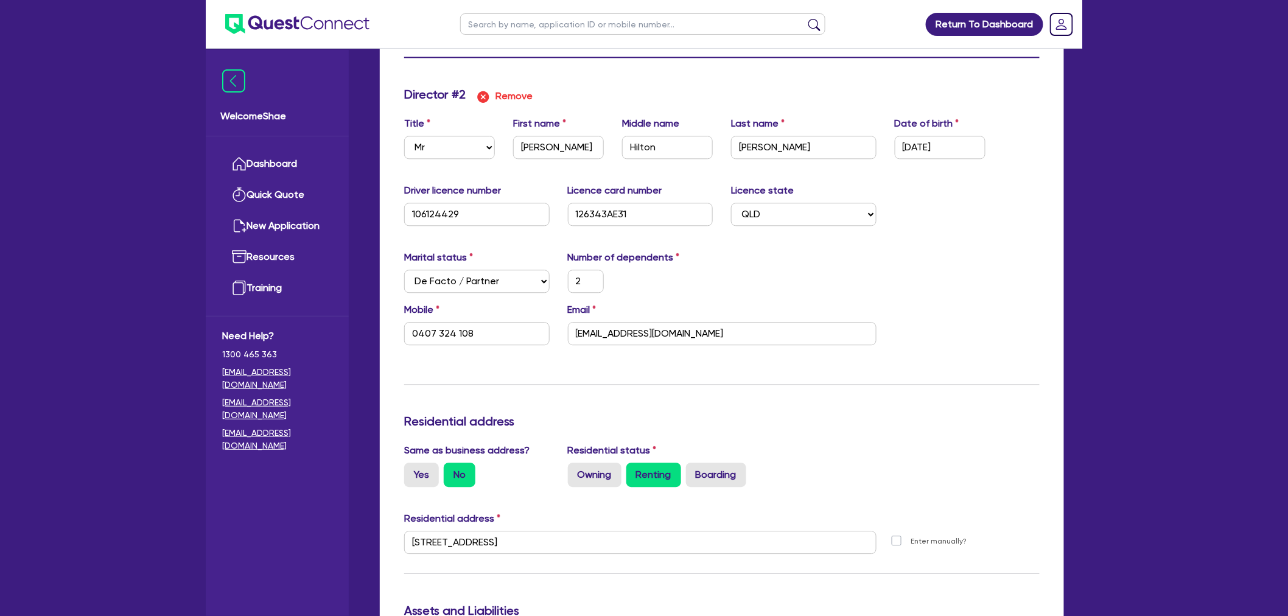
scroll to position [1149, 0]
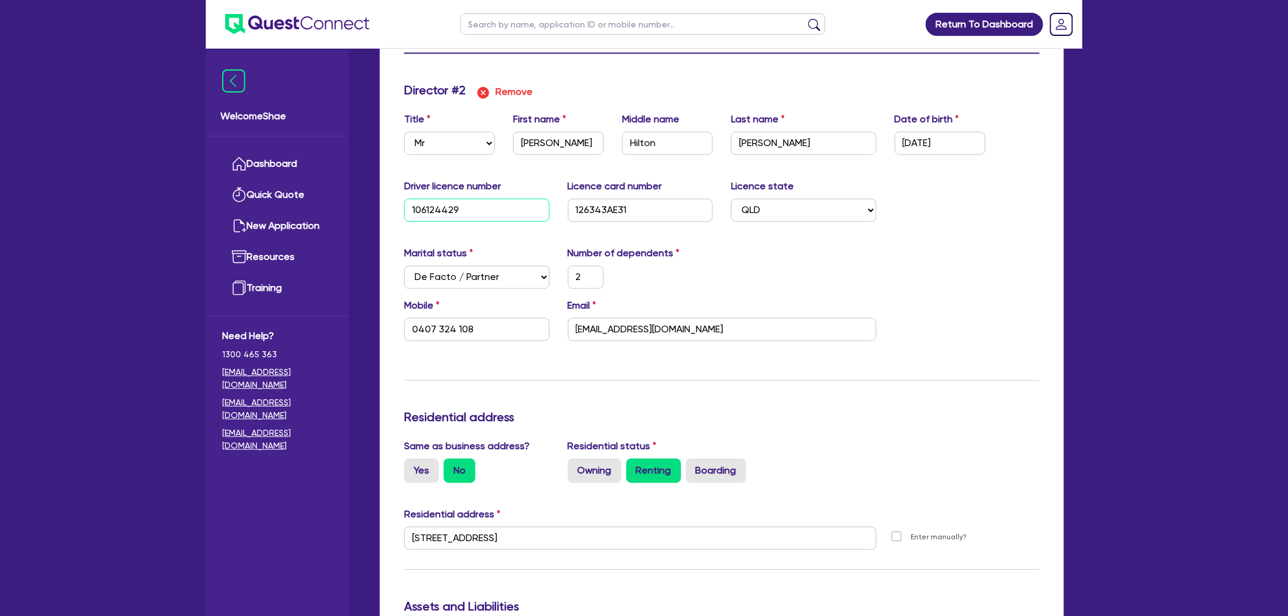
click at [448, 198] on input "106124429" at bounding box center [476, 209] width 145 height 23
click at [604, 198] on input "126343AE31" at bounding box center [640, 209] width 145 height 23
drag, startPoint x: 350, startPoint y: 578, endPoint x: 380, endPoint y: 540, distance: 48.2
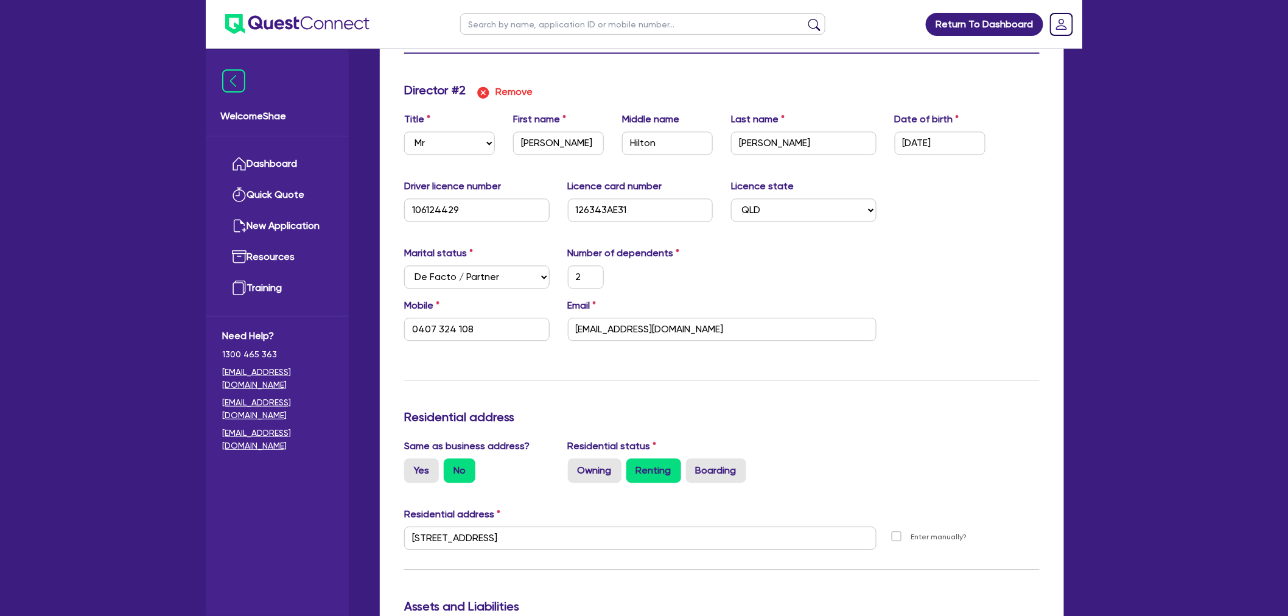
click at [350, 578] on div "Welcome Shae Dashboard Quick Quote New Application Ref Company Ref Salesperson …" at bounding box center [644, 7] width 876 height 2312
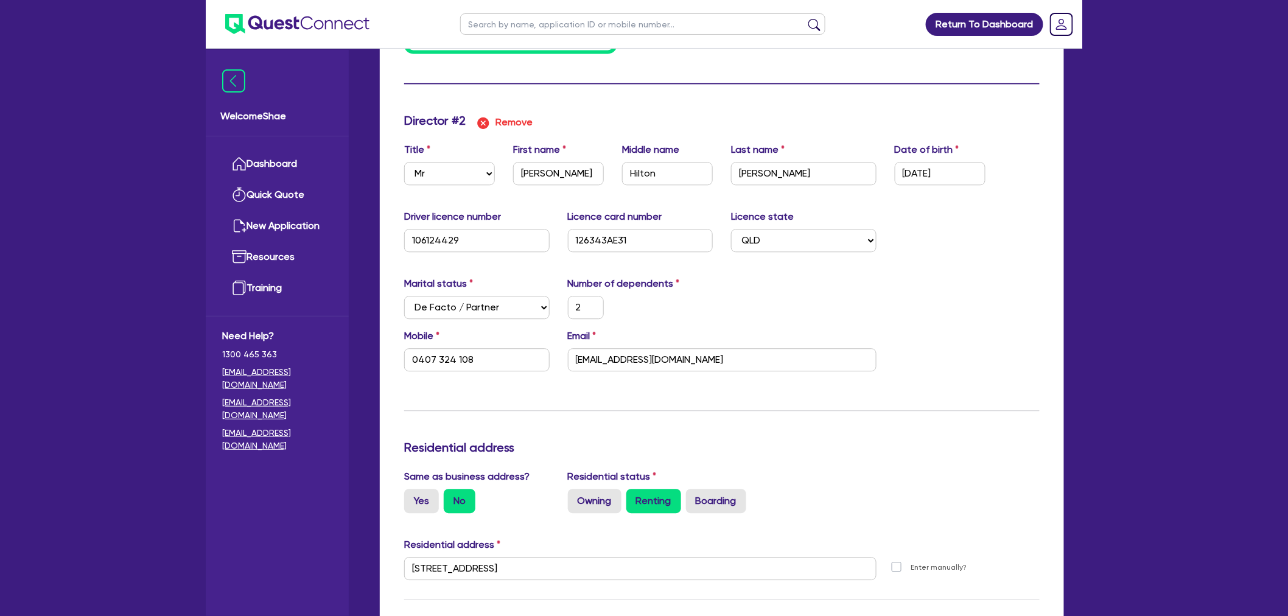
scroll to position [1081, 0]
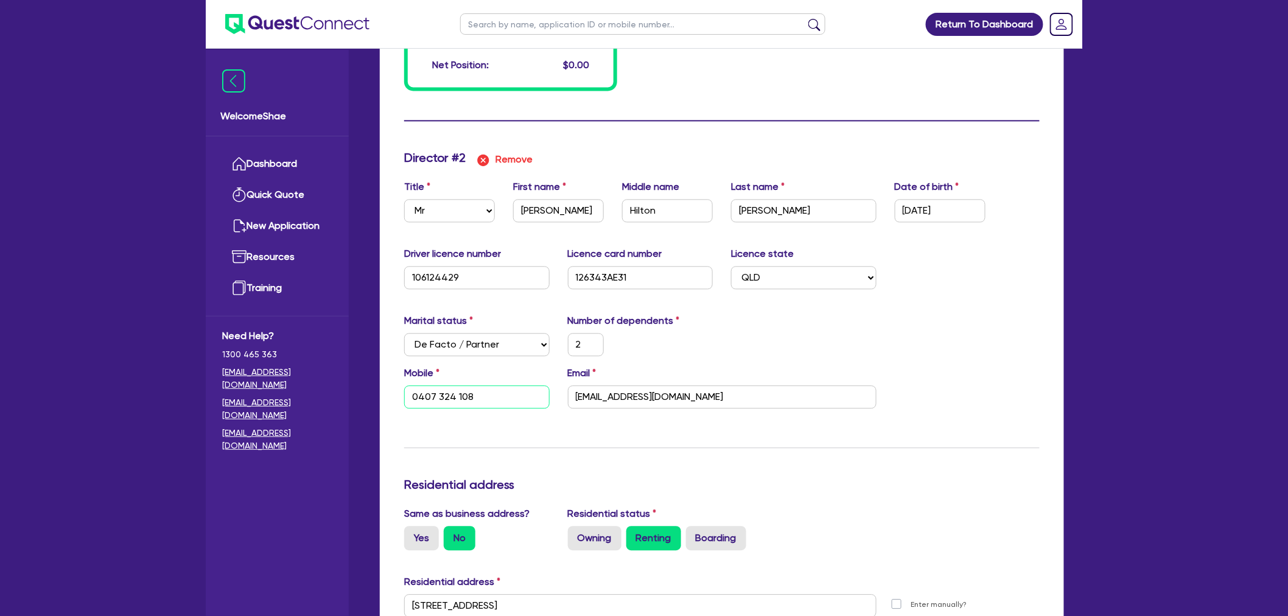
click at [443, 385] on input "0407 324 108" at bounding box center [476, 396] width 145 height 23
click at [604, 385] on input "[EMAIL_ADDRESS][DOMAIN_NAME]" at bounding box center [722, 396] width 308 height 23
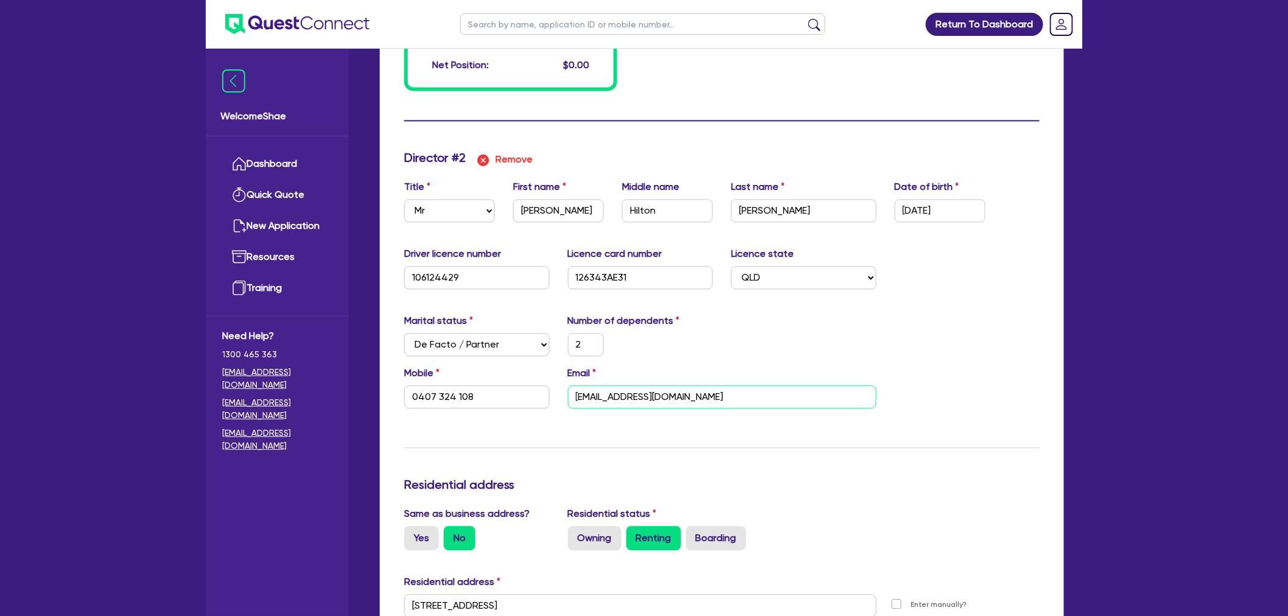
click at [604, 385] on input "[EMAIL_ADDRESS][DOMAIN_NAME]" at bounding box center [722, 396] width 308 height 23
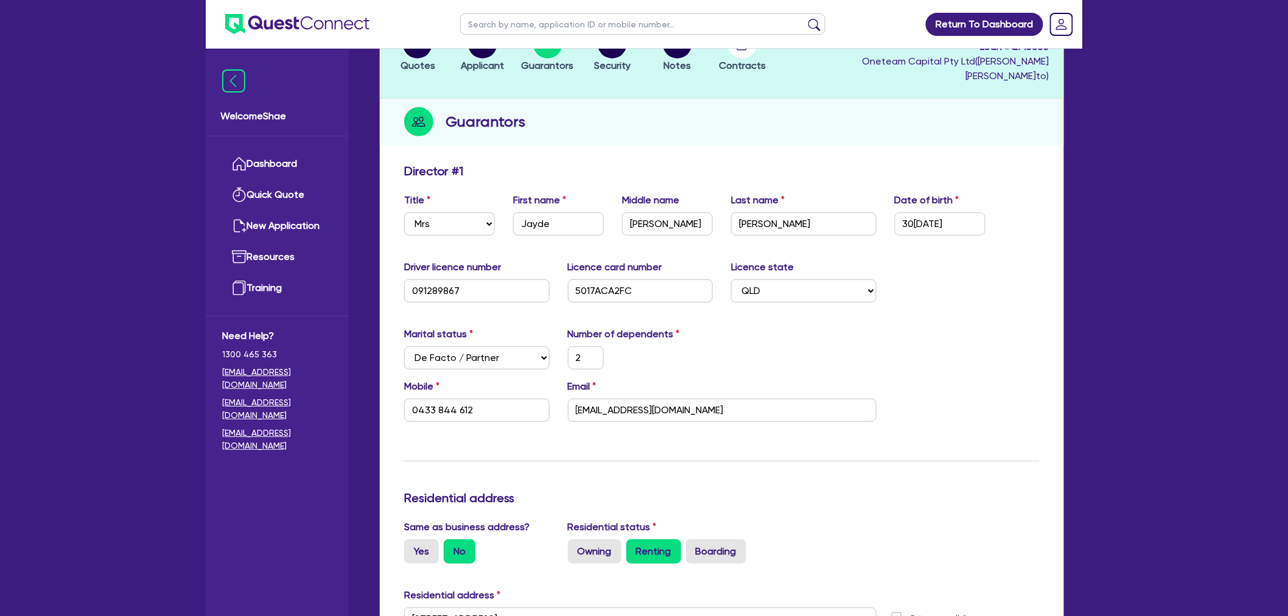
scroll to position [0, 0]
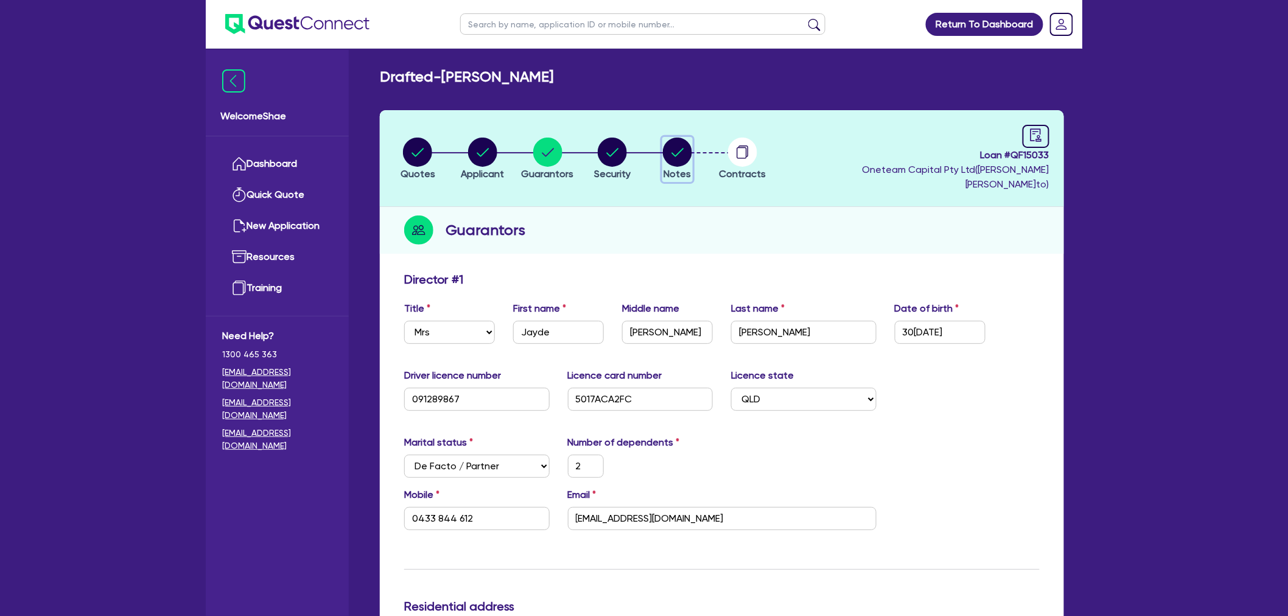
click at [678, 146] on circle "button" at bounding box center [677, 152] width 29 height 29
select select "Other"
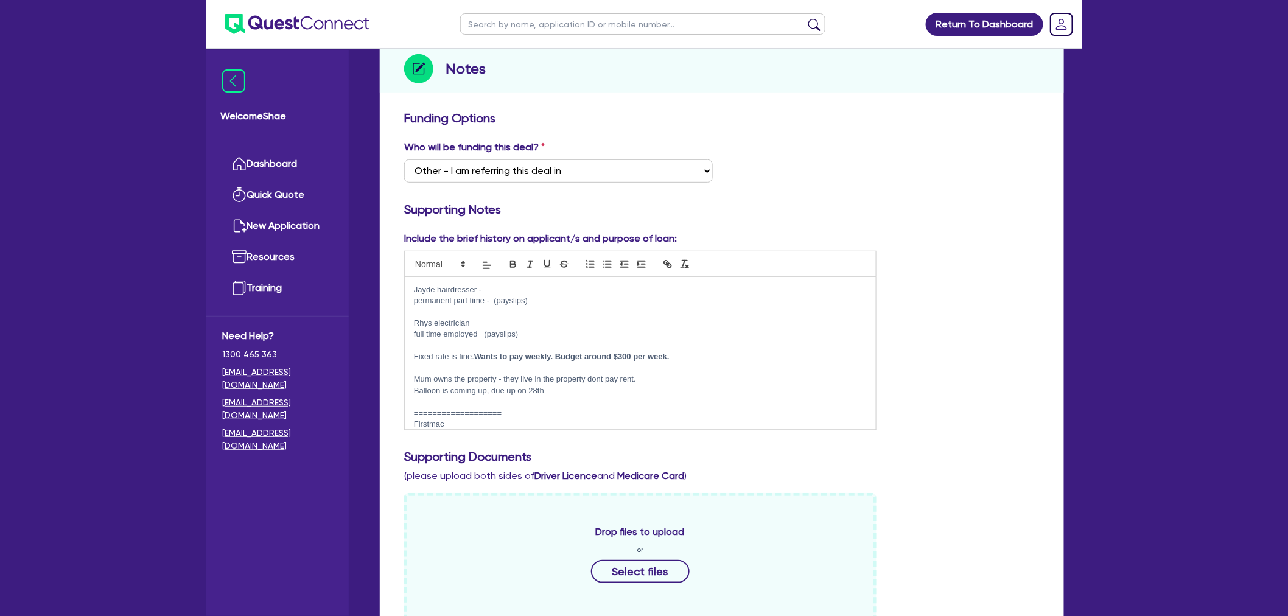
scroll to position [203, 0]
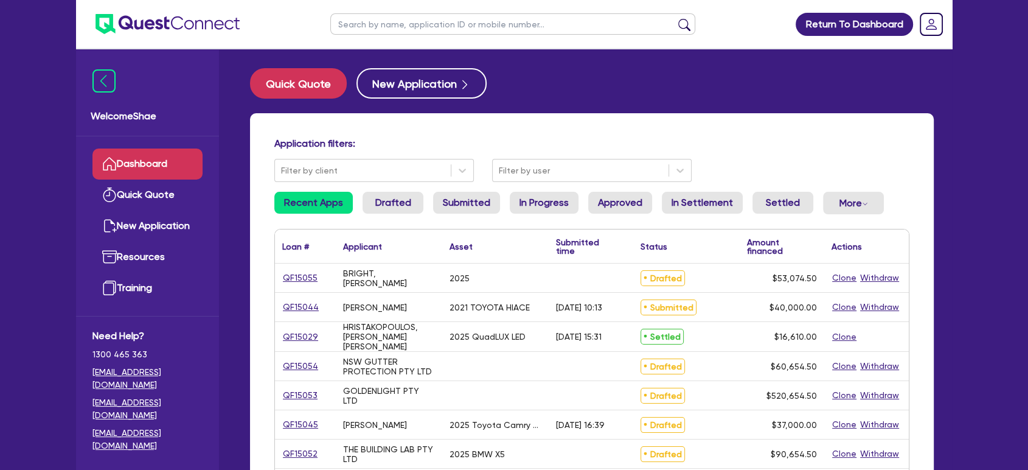
click at [472, 23] on input "text" at bounding box center [512, 23] width 365 height 21
type input "jayde"
click at [675, 18] on button "submit" at bounding box center [684, 26] width 19 height 17
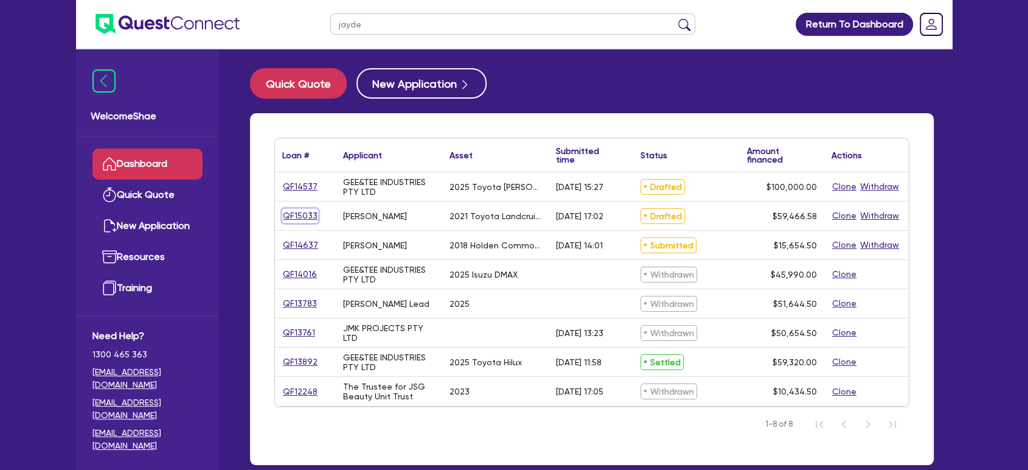
click at [304, 209] on link "QF15033" at bounding box center [300, 216] width 36 height 14
select select "CARS_AND_LIGHT_TRUCKS"
select select "PASSENGER_VEHICLES"
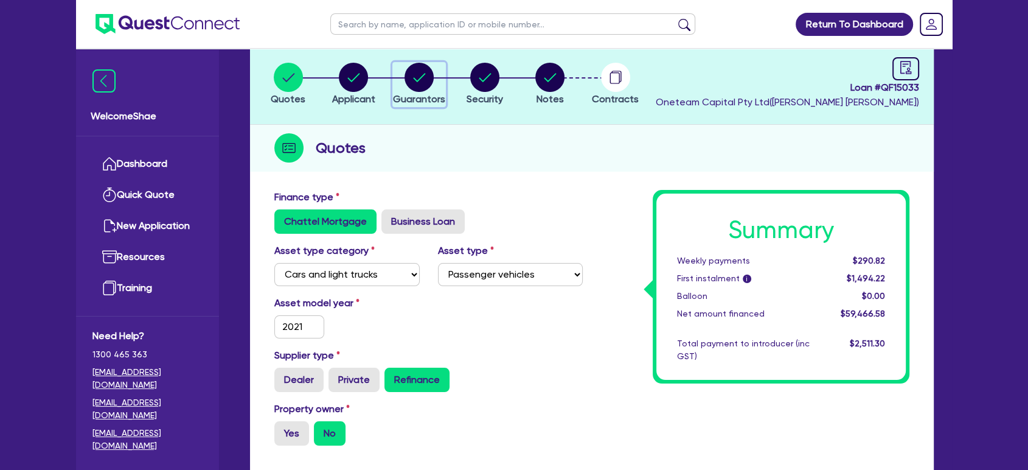
click at [424, 84] on circle "button" at bounding box center [419, 77] width 29 height 29
select select "MRS"
select select "QLD"
select select "DE_FACTO"
select select "MR"
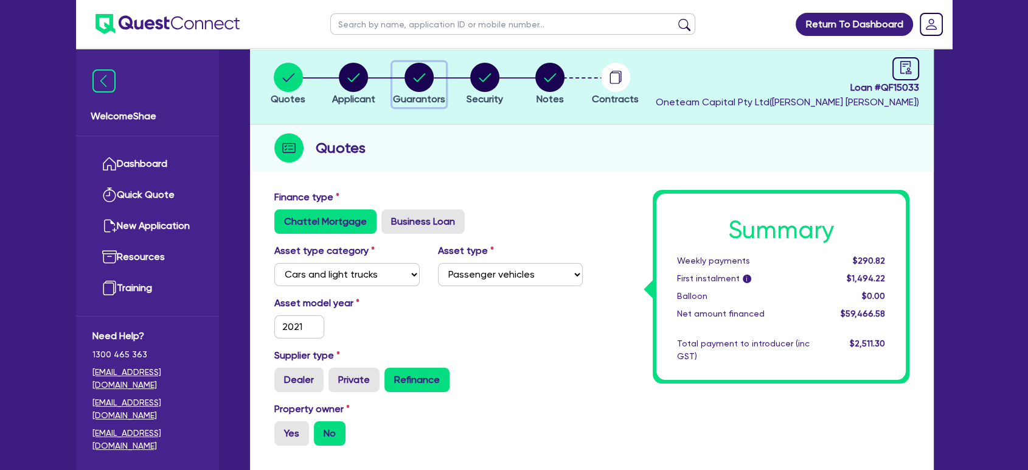
select select "QLD"
select select "DE_FACTO"
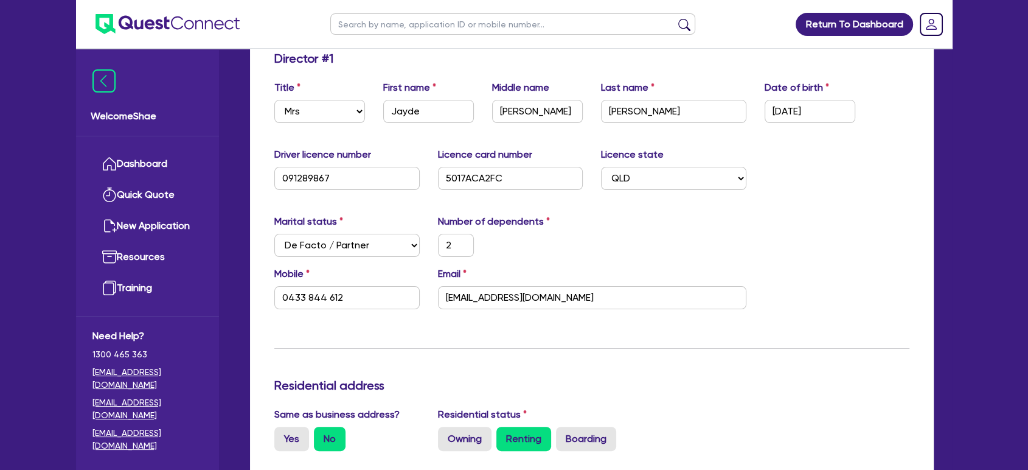
scroll to position [68, 0]
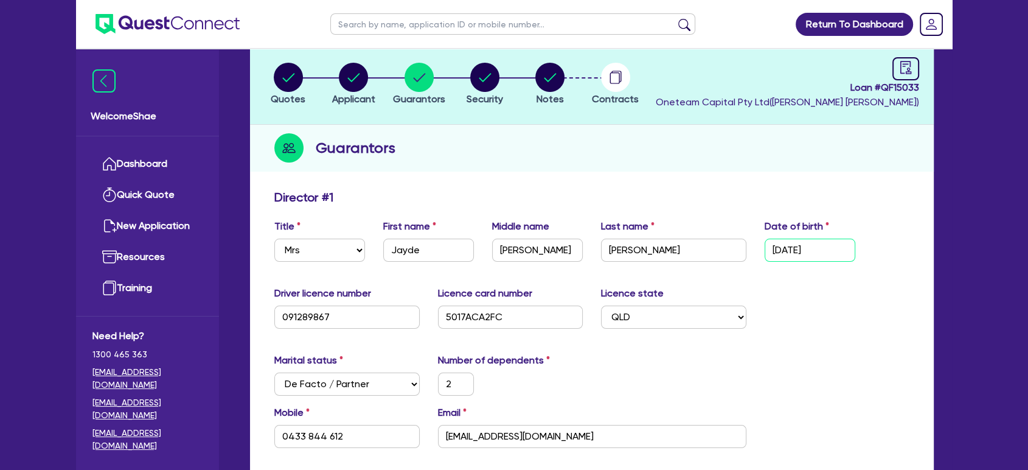
drag, startPoint x: 840, startPoint y: 254, endPoint x: 774, endPoint y: 254, distance: 66.3
click at [774, 254] on input "[DATE]" at bounding box center [810, 250] width 91 height 23
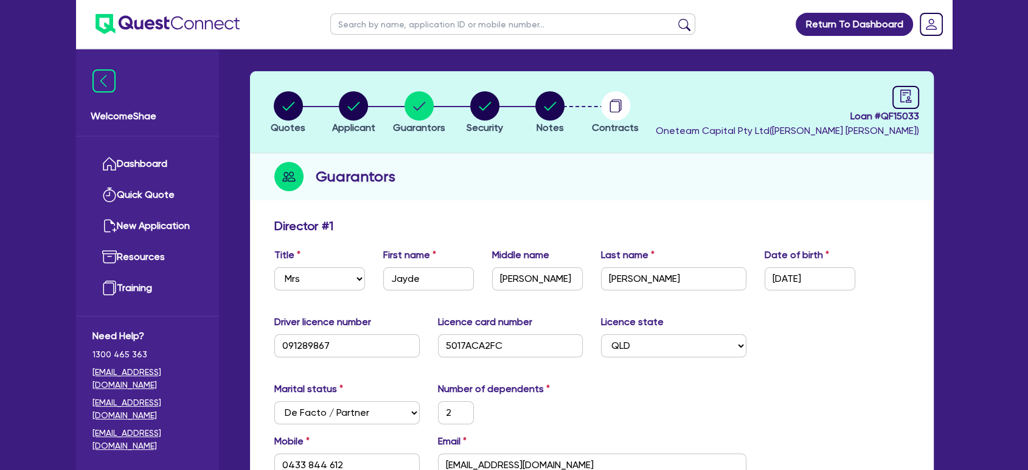
scroll to position [0, 0]
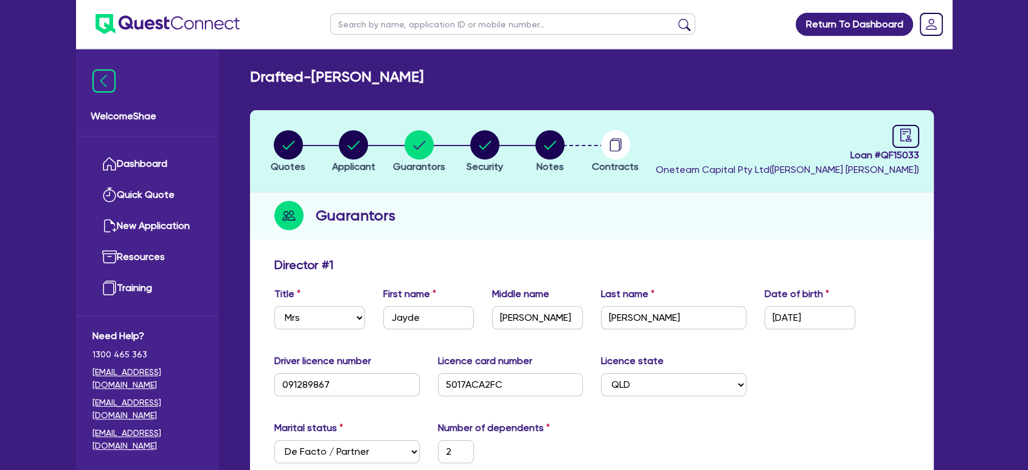
click at [385, 23] on input "text" at bounding box center [512, 23] width 365 height 21
paste input "QF14919"
type input "QF14919"
click button "submit" at bounding box center [684, 26] width 19 height 17
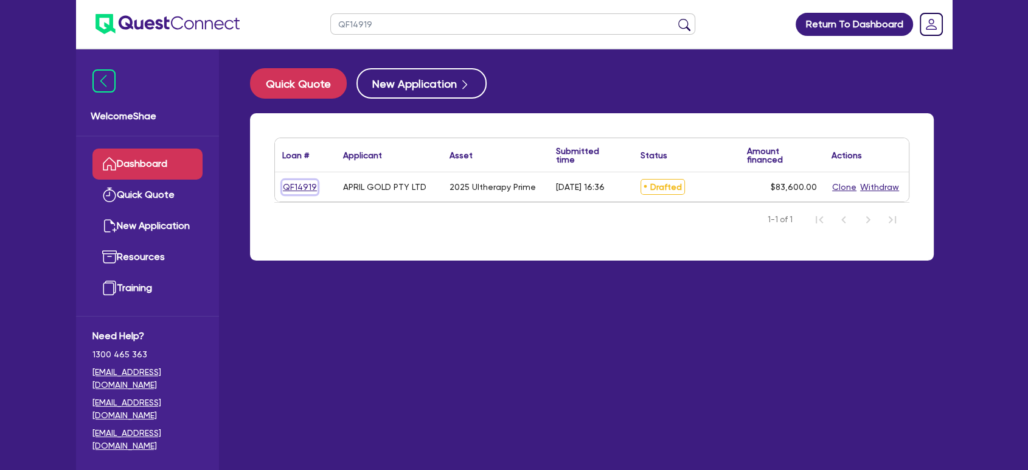
click at [293, 181] on link "QF14919" at bounding box center [299, 187] width 35 height 14
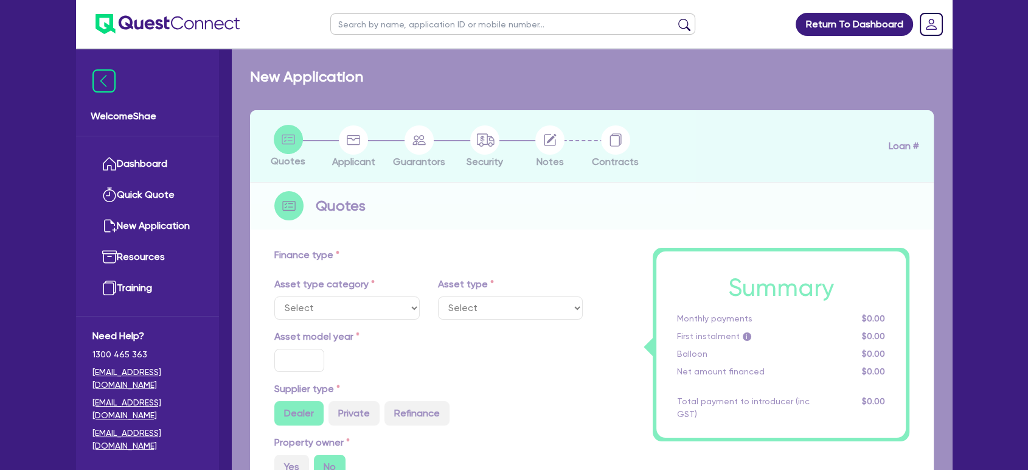
select select "TERTIARY_ASSETS"
type input "2025"
radio input "true"
type input "104,500"
type input "20,900"
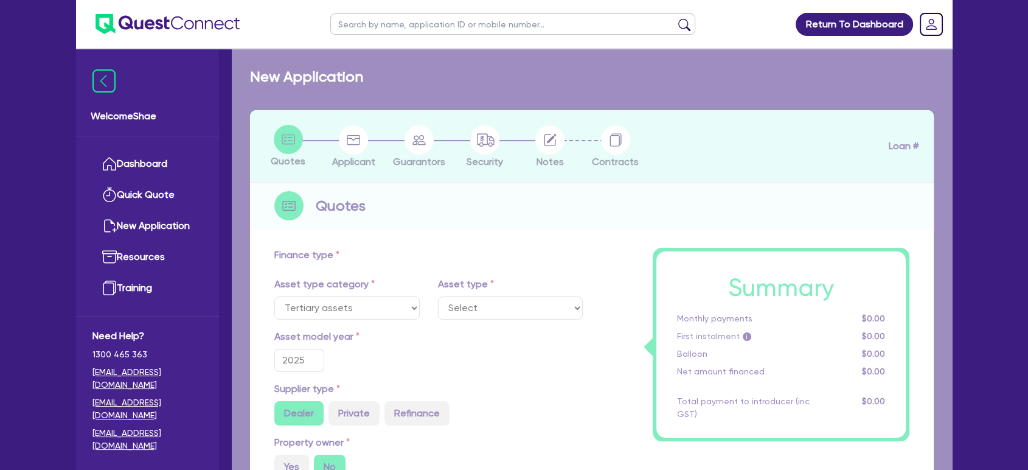
type input "4"
type input "3,344"
radio input "true"
type input "12.9"
type input "350"
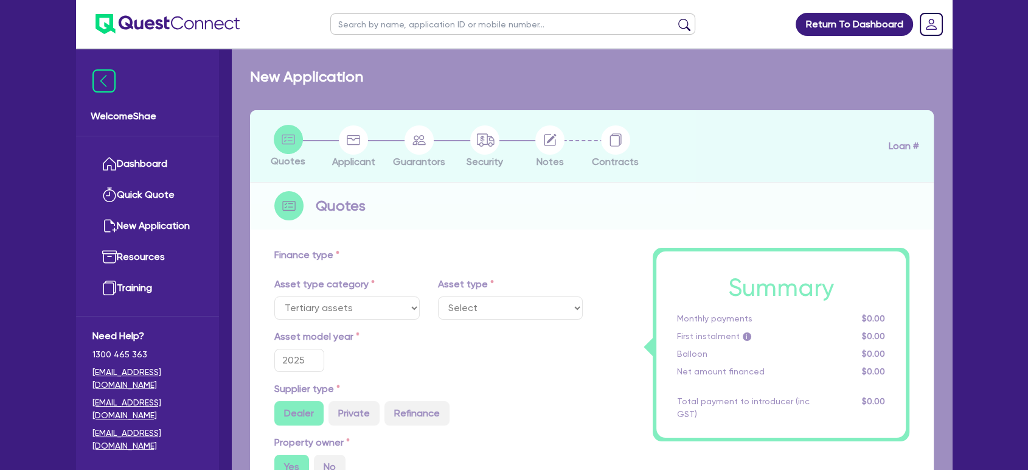
select select "BEAUTY_EQUIPMENT"
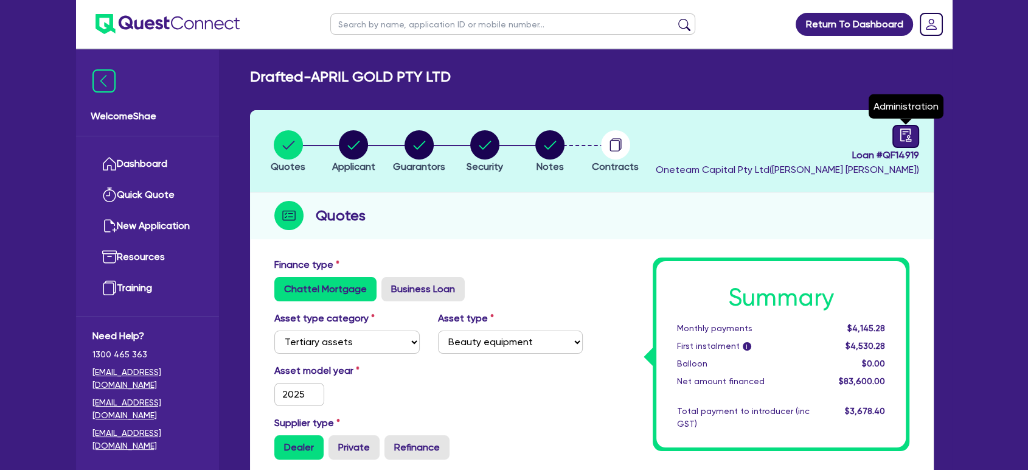
click at [896, 128] on link at bounding box center [906, 136] width 27 height 23
select select "DRAFTED_AMENDED"
select select "Grenke"
